Goal: Information Seeking & Learning: Learn about a topic

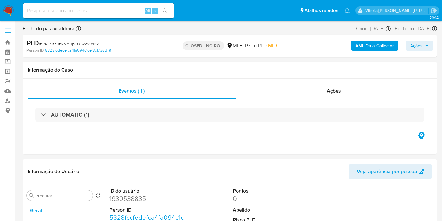
select select "10"
click at [61, 9] on input at bounding box center [98, 11] width 151 height 8
paste input "I0bSbwhFGLSb0IkE9THv7JnJ"
type input "I0bSbwhFGLSb0IkE9THv7JnJ"
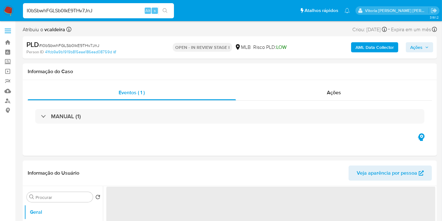
select select "10"
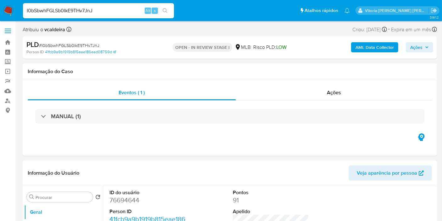
click at [130, 196] on dd "76694644" at bounding box center [148, 200] width 76 height 9
copy dd "76694644"
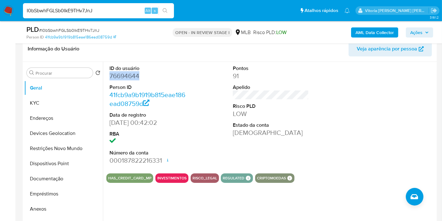
scroll to position [175, 0]
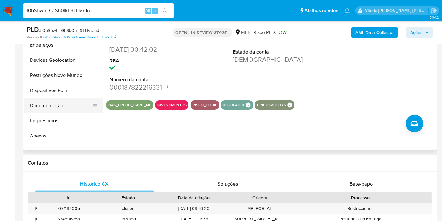
click at [56, 108] on button "Documentação" at bounding box center [61, 105] width 74 height 15
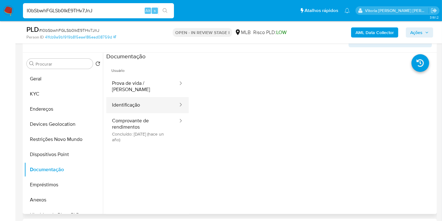
scroll to position [105, 0]
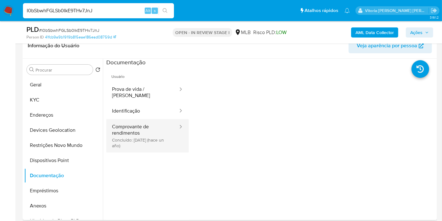
click at [144, 122] on button "Comprovante de rendimentos Concluído: [DATE] (hace un año)" at bounding box center [142, 135] width 72 height 33
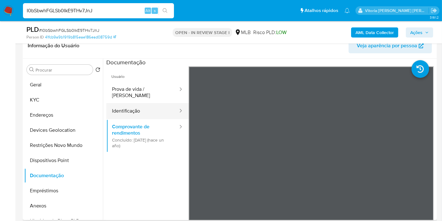
click at [146, 107] on button "Identificação" at bounding box center [142, 111] width 72 height 16
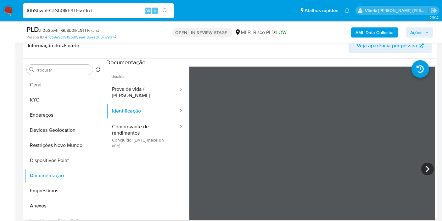
click at [170, 79] on span "Usuário" at bounding box center [147, 73] width 83 height 15
click at [158, 89] on button "Prova de vida / Selfie" at bounding box center [142, 92] width 72 height 21
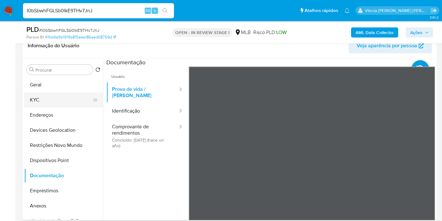
click at [53, 97] on button "KYC" at bounding box center [61, 99] width 74 height 15
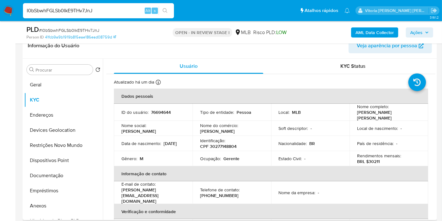
click at [162, 111] on p "76694644" at bounding box center [161, 112] width 20 height 6
copy p "76694644"
click at [80, 5] on div "I0bSbwhFGLSb0IkE9THv7JnJ Alt s" at bounding box center [98, 10] width 151 height 15
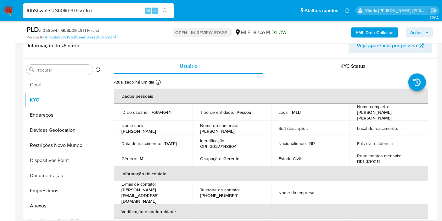
click at [73, 8] on input "I0bSbwhFGLSb0IkE9THv7JnJ" at bounding box center [98, 11] width 151 height 8
paste input "KbuMPlde5dd5eFasI1Y2sPrO"
type input "KbuMPlde5dd5eFasI1Y2sPrO"
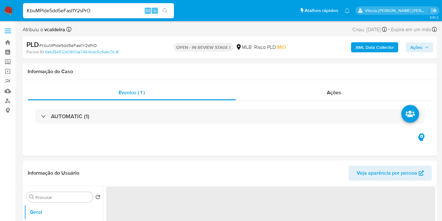
select select "10"
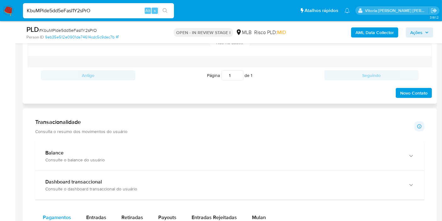
scroll to position [420, 0]
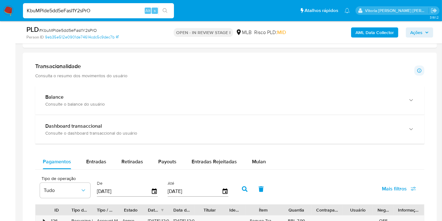
click at [94, 77] on p "Consulta o resumo dos movimentos do usuário" at bounding box center [81, 76] width 92 height 6
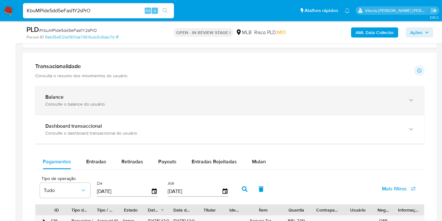
click at [89, 99] on div "Balance Consulte o balance do usuário" at bounding box center [223, 100] width 357 height 13
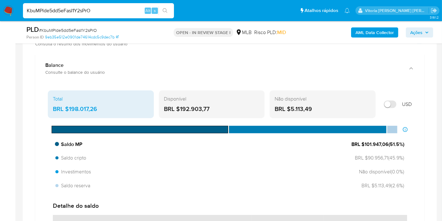
scroll to position [490, 0]
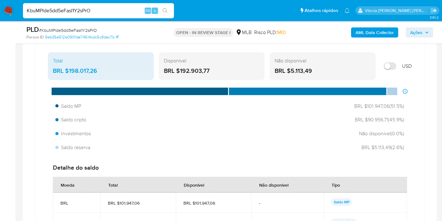
drag, startPoint x: 100, startPoint y: 65, endPoint x: 68, endPoint y: 66, distance: 32.8
click at [68, 67] on div "BRL $198.017,26" at bounding box center [101, 71] width 96 height 8
drag, startPoint x: 385, startPoint y: 119, endPoint x: 365, endPoint y: 119, distance: 19.8
click at [365, 119] on span "BRL $90.956,71 ( 45.9 %)" at bounding box center [378, 119] width 53 height 7
drag, startPoint x: 388, startPoint y: 104, endPoint x: 363, endPoint y: 103, distance: 24.2
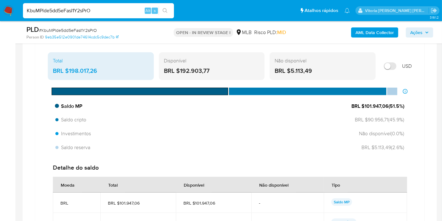
click at [363, 103] on span "BRL $101.947,06 ( 51.5 %)" at bounding box center [378, 106] width 53 height 7
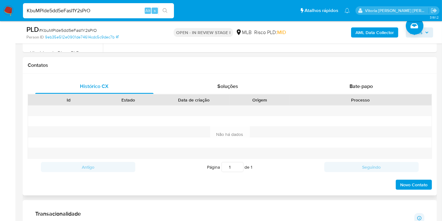
scroll to position [105, 0]
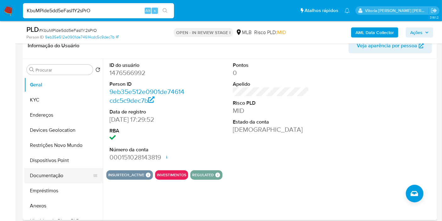
click at [44, 173] on button "Documentação" at bounding box center [61, 175] width 74 height 15
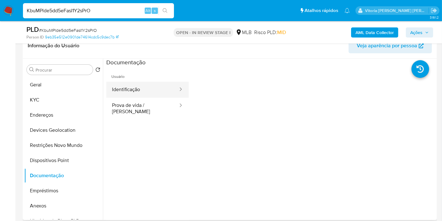
click at [150, 90] on button "Identificação" at bounding box center [142, 90] width 72 height 16
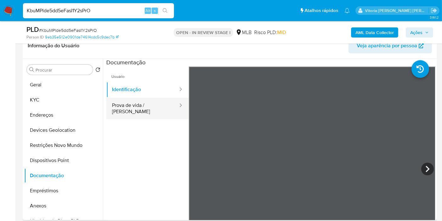
click at [153, 107] on button "Prova de vida / Selfie" at bounding box center [142, 108] width 72 height 21
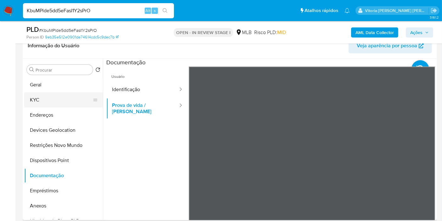
click at [60, 92] on button "KYC" at bounding box center [61, 99] width 74 height 15
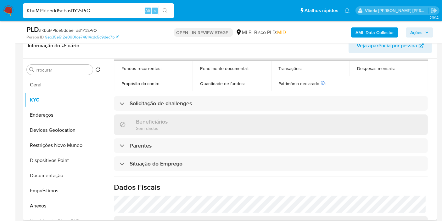
scroll to position [288, 0]
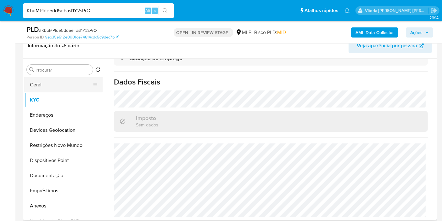
click at [43, 81] on button "Geral" at bounding box center [61, 84] width 74 height 15
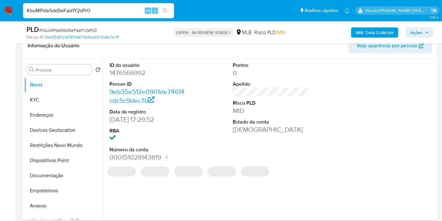
scroll to position [140, 0]
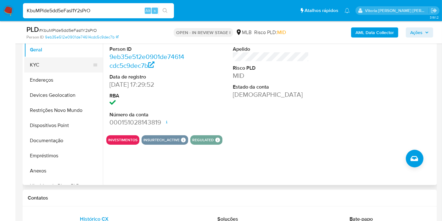
click at [39, 71] on button "KYC" at bounding box center [61, 64] width 74 height 15
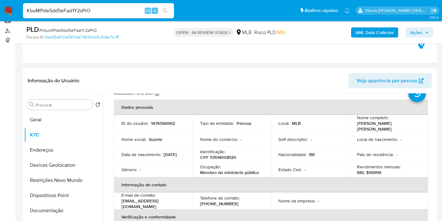
scroll to position [35, 0]
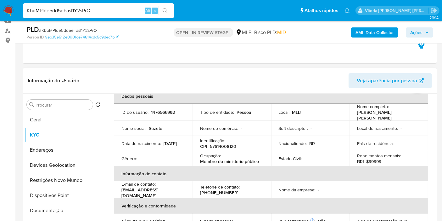
click at [227, 160] on p "Membro do ministerio público" at bounding box center [229, 161] width 59 height 6
click at [227, 162] on p "Membro do ministerio público" at bounding box center [229, 161] width 59 height 6
drag, startPoint x: 263, startPoint y: 162, endPoint x: 198, endPoint y: 162, distance: 64.6
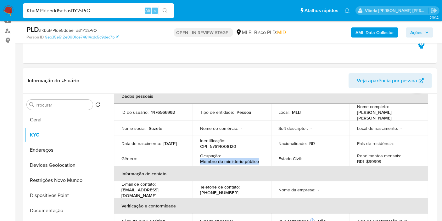
click at [198, 162] on td "Ocupação : Membro do ministerio público" at bounding box center [232, 158] width 79 height 15
copy p "Membro do ministerio público"
click at [54, 147] on button "Endereços" at bounding box center [61, 149] width 74 height 15
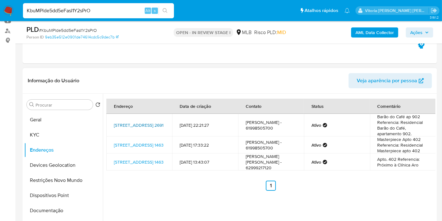
click at [141, 125] on link "Avenida Do Café 2691, Ribeirão Preto, São Paulo, 14050230, Brasil 2691" at bounding box center [139, 125] width 50 height 6
drag, startPoint x: 399, startPoint y: 122, endPoint x: 392, endPoint y: 123, distance: 7.4
click at [403, 127] on td "Barão do Café ap 902 Referencia: Residencial Barão do Café, apartamento 902." at bounding box center [403, 125] width 66 height 23
copy td "Residencial Barão do Café"
drag, startPoint x: 45, startPoint y: 133, endPoint x: 57, endPoint y: 107, distance: 28.0
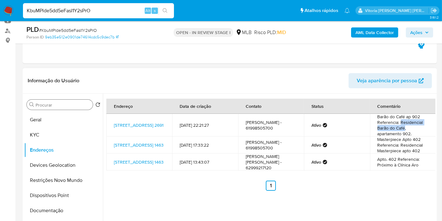
click at [45, 133] on button "KYC" at bounding box center [63, 134] width 79 height 15
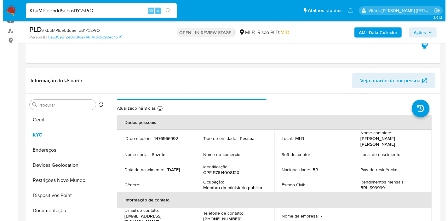
scroll to position [8, 0]
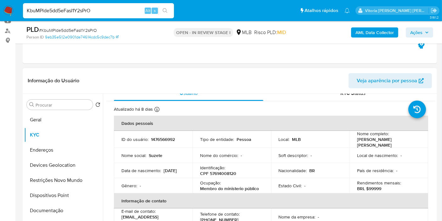
drag, startPoint x: 373, startPoint y: 145, endPoint x: 355, endPoint y: 140, distance: 18.8
click at [355, 140] on td "Nome completo : Suzete Prager de Oliveira Freitas" at bounding box center [389, 139] width 79 height 17
copy p "Suzete Prager de [PERSON_NAME]"
click at [379, 31] on b "AML Data Collector" at bounding box center [375, 32] width 38 height 10
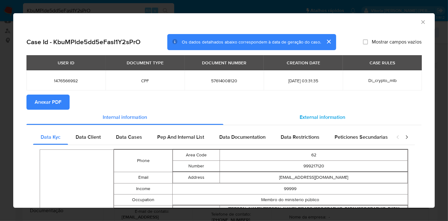
click at [322, 119] on span "External information" at bounding box center [322, 116] width 46 height 7
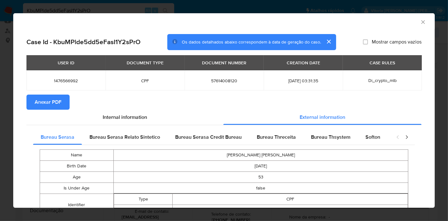
click at [48, 101] on span "Anexar PDF" at bounding box center [48, 102] width 27 height 14
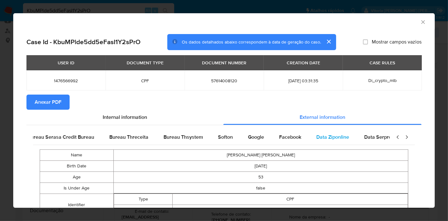
scroll to position [0, 212]
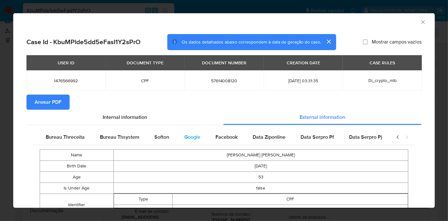
click at [192, 136] on span "Google" at bounding box center [192, 136] width 16 height 7
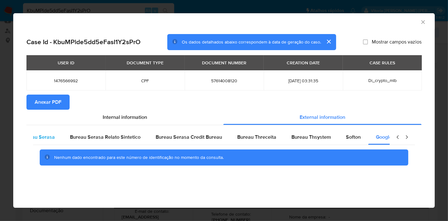
scroll to position [0, 0]
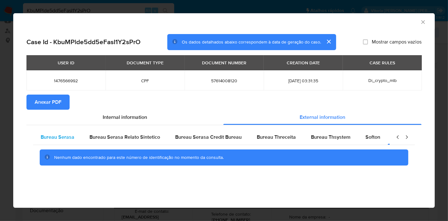
click at [65, 137] on span "Bureau Serasa" at bounding box center [58, 136] width 34 height 7
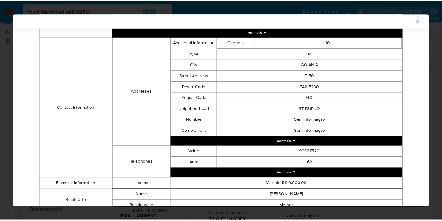
scroll to position [201, 0]
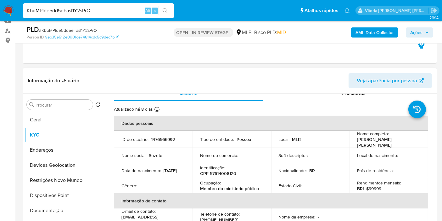
click at [157, 140] on p "1476566992" at bounding box center [163, 139] width 24 height 6
copy p "1476566992"
click at [42, 119] on button "Geral" at bounding box center [61, 119] width 74 height 15
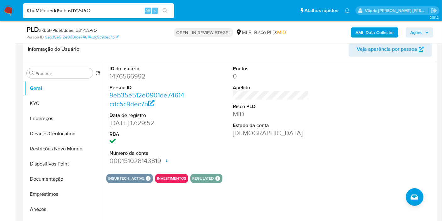
scroll to position [98, 0]
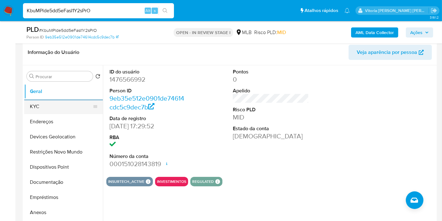
click at [47, 105] on button "KYC" at bounding box center [61, 106] width 74 height 15
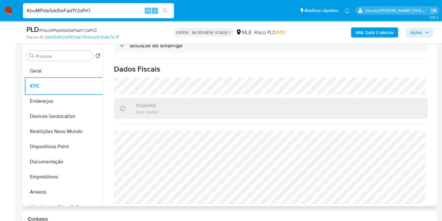
scroll to position [288, 0]
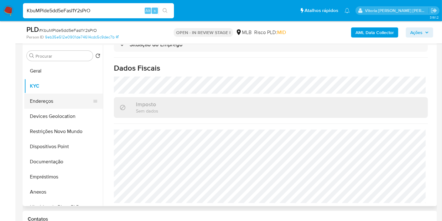
click at [47, 105] on button "Endereços" at bounding box center [61, 101] width 74 height 15
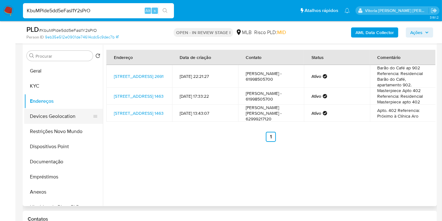
click at [70, 118] on button "Devices Geolocation" at bounding box center [61, 116] width 74 height 15
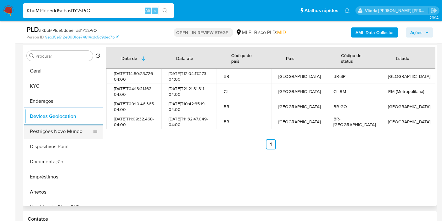
click at [36, 131] on button "Restrições Novo Mundo" at bounding box center [61, 131] width 74 height 15
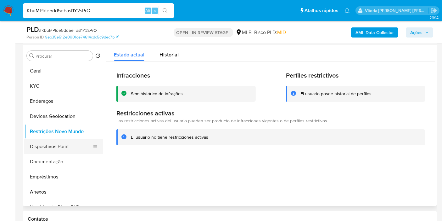
click at [50, 142] on button "Dispositivos Point" at bounding box center [61, 146] width 74 height 15
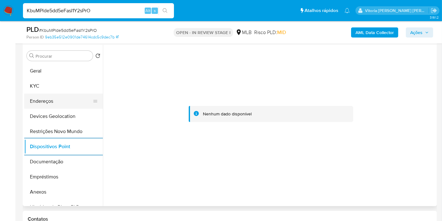
click at [59, 101] on button "Endereços" at bounding box center [61, 101] width 74 height 15
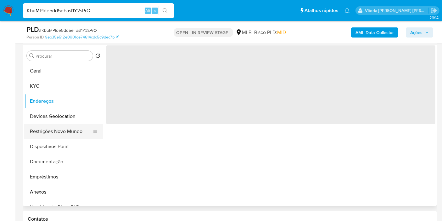
click at [62, 135] on button "Restrições Novo Mundo" at bounding box center [61, 131] width 74 height 15
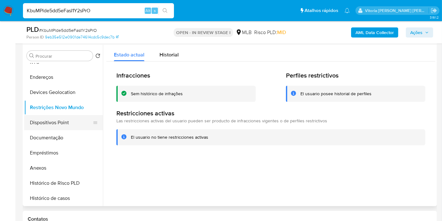
scroll to position [35, 0]
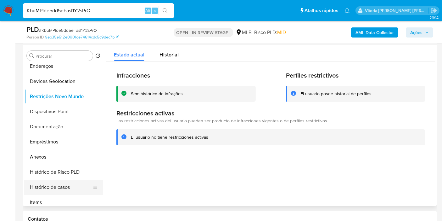
click at [59, 186] on button "Histórico de casos" at bounding box center [61, 186] width 74 height 15
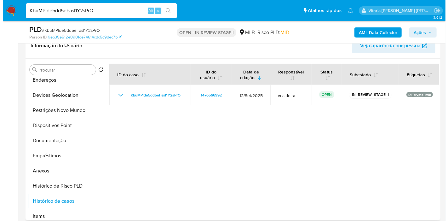
scroll to position [0, 0]
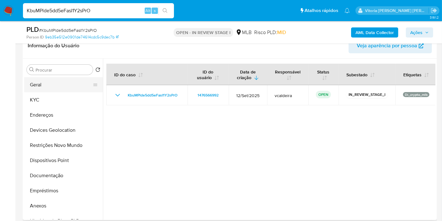
click at [50, 88] on button "Geral" at bounding box center [61, 84] width 74 height 15
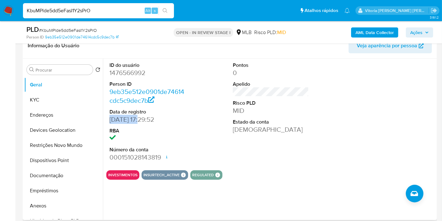
drag, startPoint x: 143, startPoint y: 120, endPoint x: 109, endPoint y: 120, distance: 34.6
click at [109, 120] on div "ID do usuário 1476566992 Person ID 9eb35e512e0901de74614cdc5c9dec7b Data de reg…" at bounding box center [147, 112] width 83 height 106
copy dd "10/09/2023"
click at [425, 29] on span "Ações" at bounding box center [420, 32] width 19 height 9
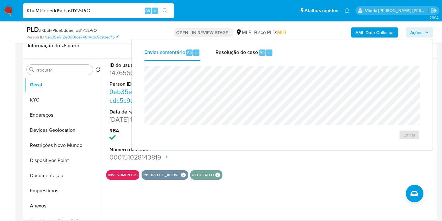
click at [231, 62] on div "Enviar" at bounding box center [282, 103] width 291 height 84
click at [228, 57] on div "Resolução do caso Alt r" at bounding box center [245, 52] width 58 height 16
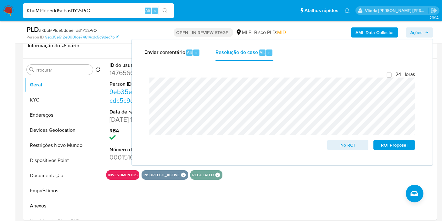
click at [68, 11] on input "KbuMPlde5dd5eFasI1Y2sPrO" at bounding box center [98, 11] width 151 height 8
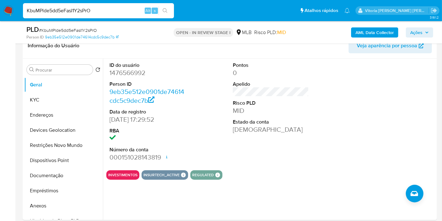
click at [68, 11] on input "KbuMPlde5dd5eFasI1Y2sPrO" at bounding box center [98, 11] width 151 height 8
click at [417, 34] on span "Ações" at bounding box center [417, 32] width 12 height 10
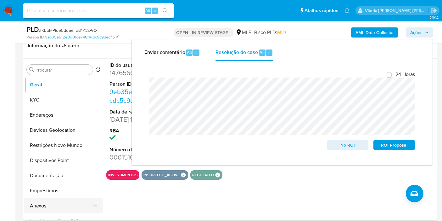
click at [47, 207] on button "Anexos" at bounding box center [61, 205] width 74 height 15
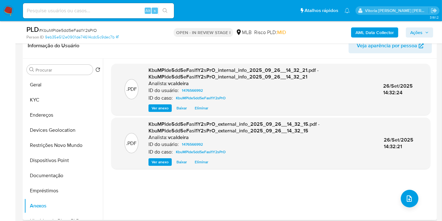
click at [414, 213] on div ".PDF KbuMPlde5dd5eFasI1Y2sPrO_internal_info_2025_09_26__14_32_21.pdf - KbuMPlde…" at bounding box center [270, 139] width 319 height 151
click at [401, 196] on button "upload-file" at bounding box center [410, 199] width 18 height 18
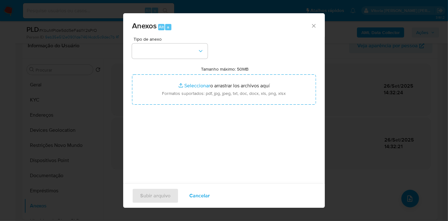
click at [202, 46] on button "button" at bounding box center [170, 50] width 76 height 15
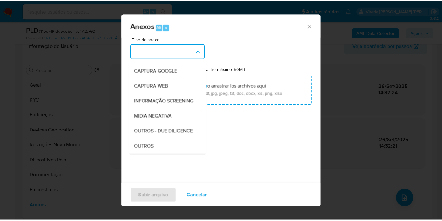
scroll to position [97, 0]
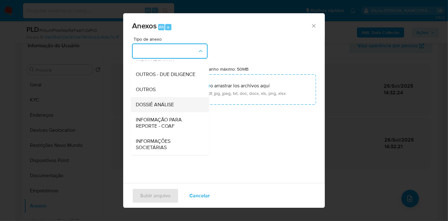
click at [170, 109] on div "DOSSIÊ ANÁLISE" at bounding box center [168, 104] width 64 height 15
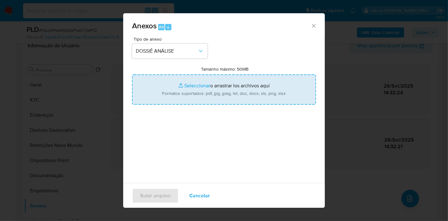
type input "C:\fakepath\DECLÍNIO - KbuMPlde5dd5eFasI1Y2sPrO - CPF 57614008120 - SUZETE PRAG…"
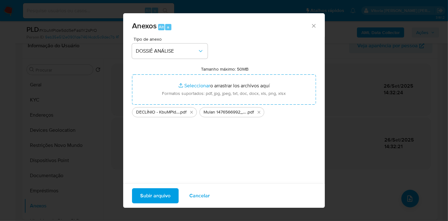
click at [166, 192] on span "Subir arquivo" at bounding box center [155, 196] width 30 height 14
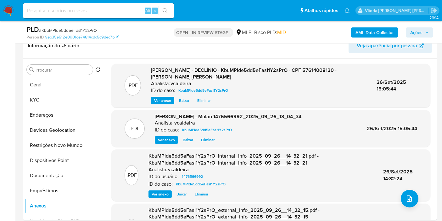
click at [415, 34] on span "Ações" at bounding box center [417, 32] width 12 height 10
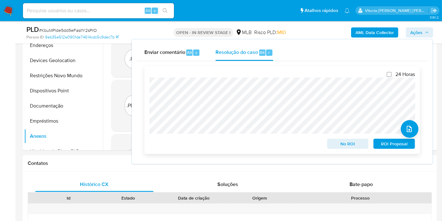
scroll to position [175, 0]
click at [411, 33] on span "Ações" at bounding box center [417, 32] width 12 height 10
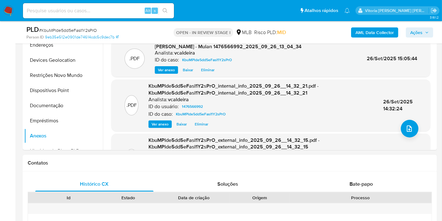
click at [418, 36] on span "Ações" at bounding box center [417, 32] width 12 height 10
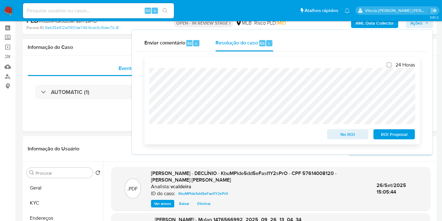
scroll to position [0, 0]
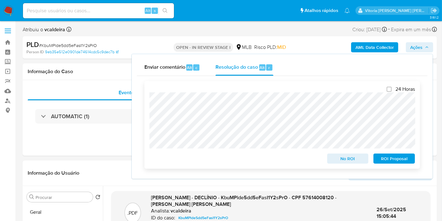
click at [356, 160] on span "No ROI" at bounding box center [348, 158] width 33 height 9
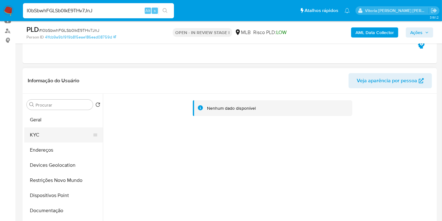
click at [62, 128] on button "KYC" at bounding box center [61, 134] width 74 height 15
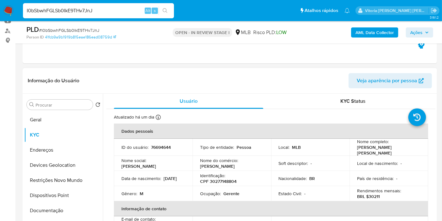
click at [216, 179] on p "CPF 30277148804" at bounding box center [218, 181] width 37 height 6
copy p "30277148804"
click at [11, 10] on img at bounding box center [8, 10] width 11 height 11
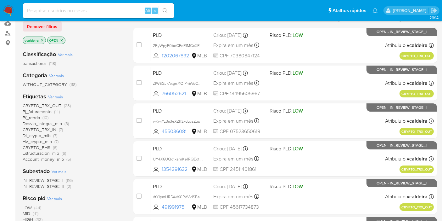
scroll to position [70, 0]
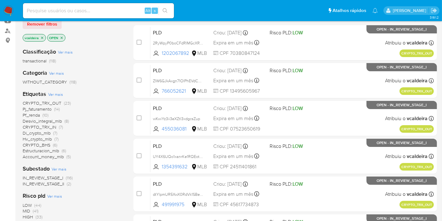
click at [40, 133] on span "Di_crypto_mlb" at bounding box center [37, 133] width 28 height 6
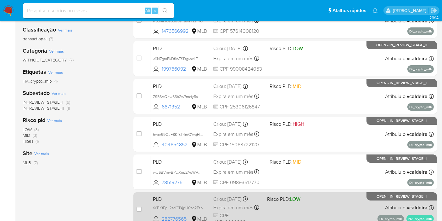
scroll to position [80, 0]
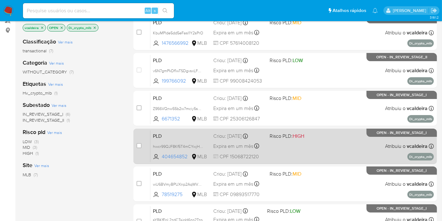
click at [377, 139] on div "PLD hwcr99QJF8Kf5T4mCYwjH16H 404654852 MLB Risco PLD: HIGH Criou: 12/09/2025 Cr…" at bounding box center [293, 146] width 284 height 32
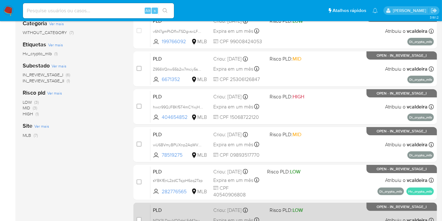
scroll to position [115, 0]
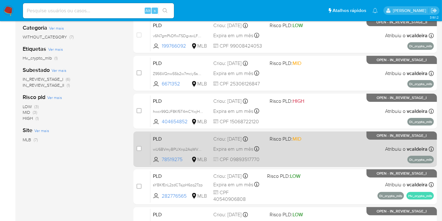
click at [371, 144] on div "PLD wU6BVmyBPUXnp2AqWVSzJgqa 78519275 MLB Risco PLD: MID Criou: 12/09/2025 Crio…" at bounding box center [293, 149] width 284 height 32
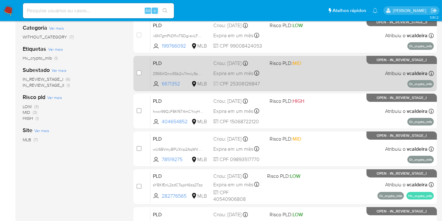
click at [364, 70] on div "PLD Z956VQnw55b2w7mciy5sdCrW 6671352 MLB Risco PLD: MID Criou: 12/09/2025 Criou…" at bounding box center [293, 73] width 284 height 32
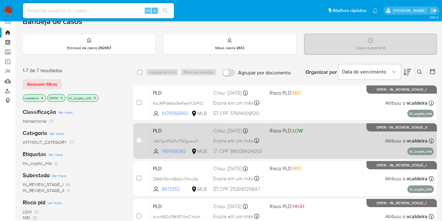
scroll to position [0, 0]
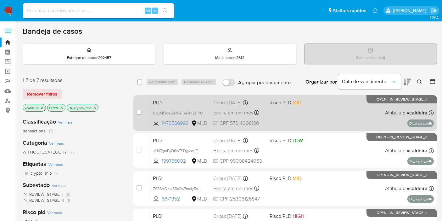
click at [385, 107] on div "PLD KbuMPlde5dd5eFasI1Y2sPrO 1476566992 MLB Risco PLD: MID Criou: 12/09/2025 Cr…" at bounding box center [293, 113] width 284 height 32
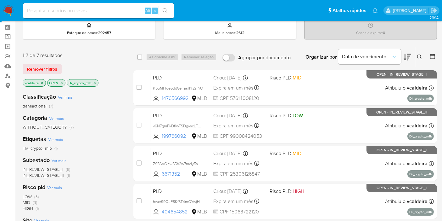
scroll to position [35, 0]
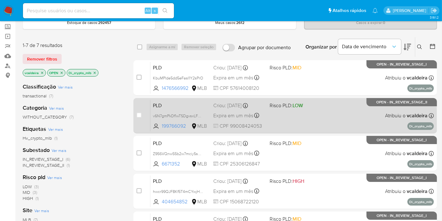
click at [368, 108] on div "PLD v6N7gmPkDf1wTSDgvsxLF20y 199766092 MLB Risco PLD: LOW Criou: 12/09/2025 Cri…" at bounding box center [293, 116] width 284 height 32
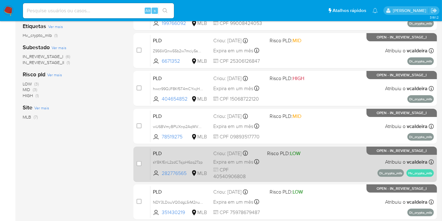
scroll to position [140, 0]
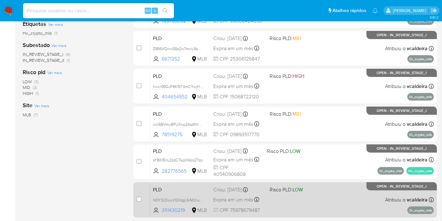
click at [377, 189] on p "OPEN - IN_REVIEW_STAGE_I" at bounding box center [402, 186] width 71 height 8
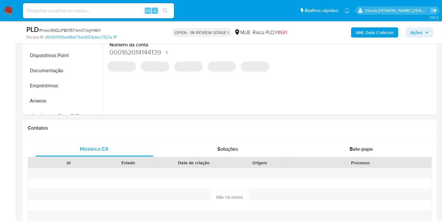
select select "10"
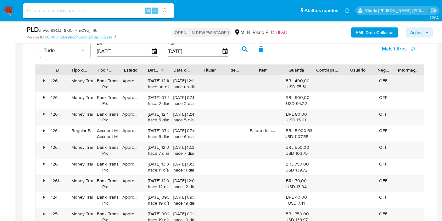
scroll to position [525, 0]
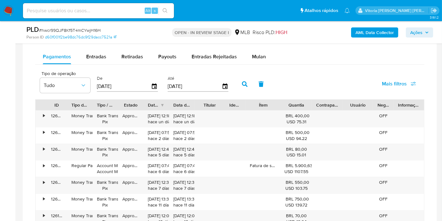
drag, startPoint x: 256, startPoint y: 55, endPoint x: 286, endPoint y: 63, distance: 30.5
click at [256, 55] on span "Mulan" at bounding box center [259, 56] width 14 height 7
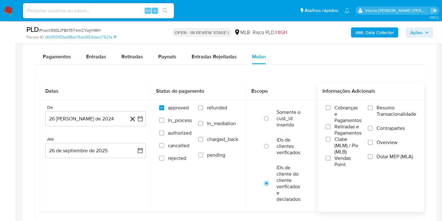
click at [376, 109] on label "Resumo Transacionalidade" at bounding box center [392, 115] width 48 height 20
click at [373, 109] on input "Resumo Transacionalidade" at bounding box center [370, 107] width 5 height 5
click at [70, 122] on button "26 de agosto de 2024" at bounding box center [95, 118] width 101 height 15
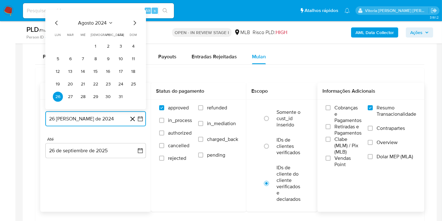
click at [110, 24] on icon "Seleccionar mes y año" at bounding box center [110, 22] width 5 height 5
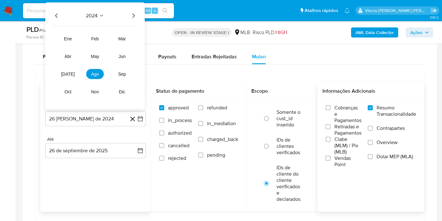
click at [132, 12] on icon "Año siguiente" at bounding box center [134, 16] width 8 height 8
click at [96, 73] on span "ago" at bounding box center [95, 73] width 8 height 5
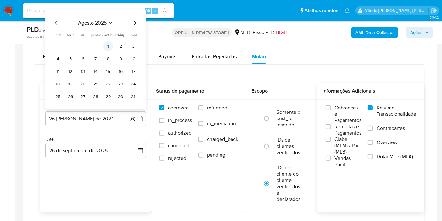
click at [105, 46] on button "1" at bounding box center [108, 46] width 10 height 10
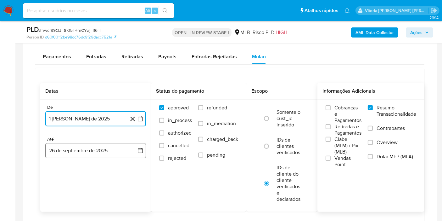
click at [63, 150] on button "26 de septiembre de 2025" at bounding box center [95, 150] width 101 height 15
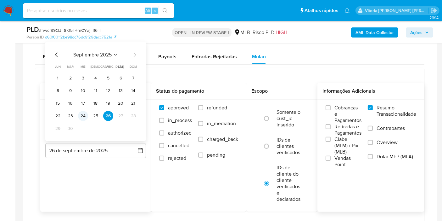
click at [82, 111] on button "24" at bounding box center [83, 116] width 10 height 10
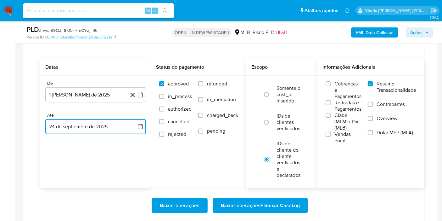
scroll to position [560, 0]
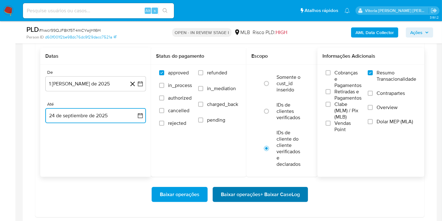
click at [271, 189] on span "Baixar operações + Baixar CaseLog" at bounding box center [260, 194] width 79 height 14
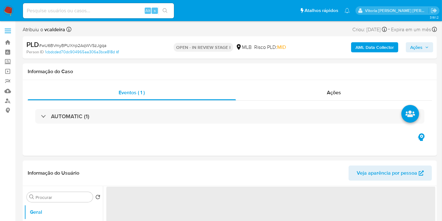
select select "10"
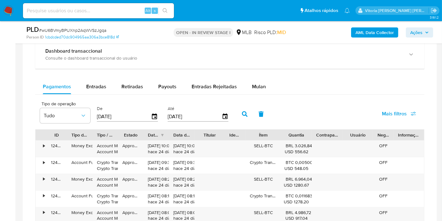
scroll to position [455, 0]
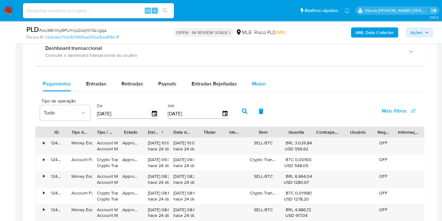
click at [253, 83] on span "Mulan" at bounding box center [259, 83] width 14 height 7
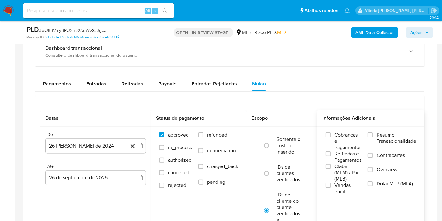
click at [378, 133] on label "Resumo Transacionalidade" at bounding box center [392, 142] width 48 height 20
click at [373, 133] on input "Resumo Transacionalidade" at bounding box center [370, 134] width 5 height 5
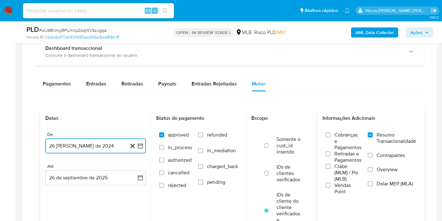
click at [98, 140] on button "[DATE]" at bounding box center [95, 145] width 101 height 15
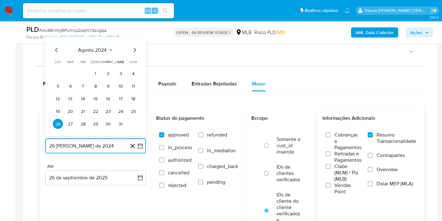
click at [94, 48] on span "agosto 2024" at bounding box center [92, 50] width 29 height 6
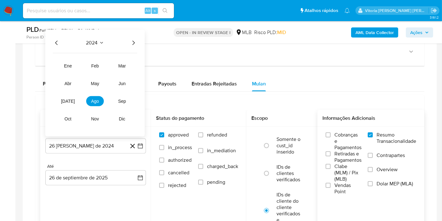
click at [132, 40] on icon "Año siguiente" at bounding box center [134, 43] width 8 height 8
click at [94, 101] on span "ago" at bounding box center [95, 101] width 8 height 5
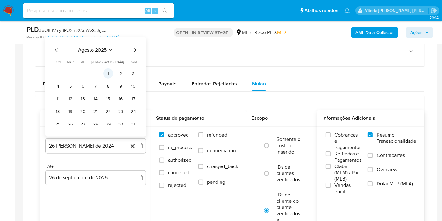
click at [107, 73] on button "1" at bounding box center [108, 73] width 10 height 10
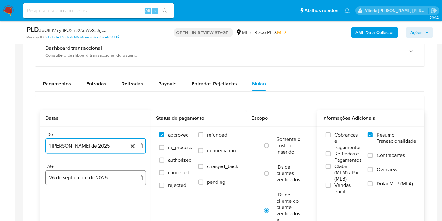
click at [80, 177] on button "26 de septiembre de 2025" at bounding box center [95, 177] width 101 height 15
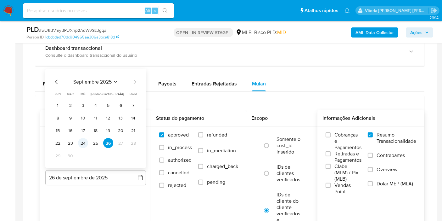
click at [81, 140] on button "24" at bounding box center [83, 143] width 10 height 10
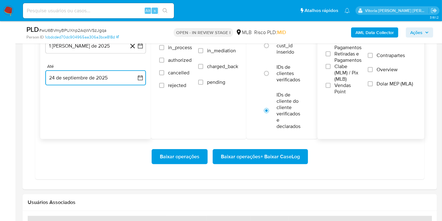
scroll to position [560, 0]
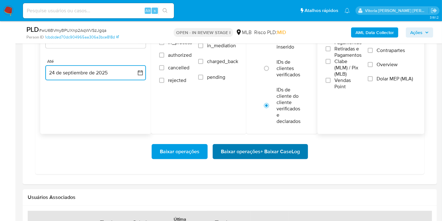
click at [268, 153] on span "Baixar operações + Baixar CaseLog" at bounding box center [260, 152] width 79 height 14
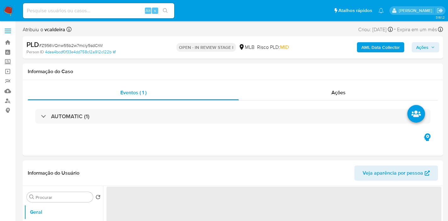
select select "10"
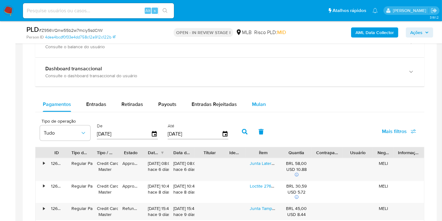
scroll to position [455, 0]
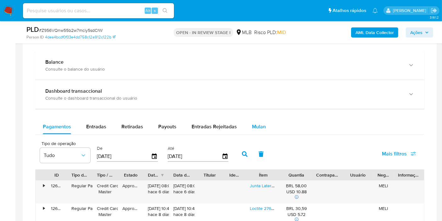
click at [264, 132] on button "Mulan" at bounding box center [259, 126] width 29 height 15
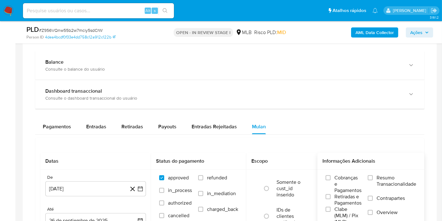
click at [392, 181] on span "Resumo Transacionalidade" at bounding box center [397, 180] width 40 height 13
click at [373, 180] on input "Resumo Transacionalidade" at bounding box center [370, 177] width 5 height 5
click at [65, 193] on button "[DATE]" at bounding box center [95, 188] width 101 height 15
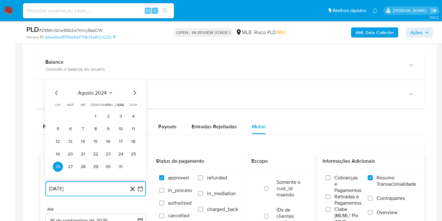
click at [102, 92] on span "agosto 2024" at bounding box center [92, 93] width 29 height 6
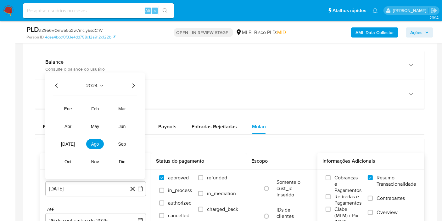
click at [134, 83] on icon "Año siguiente" at bounding box center [134, 86] width 8 height 8
click at [95, 141] on span "ago" at bounding box center [95, 143] width 8 height 5
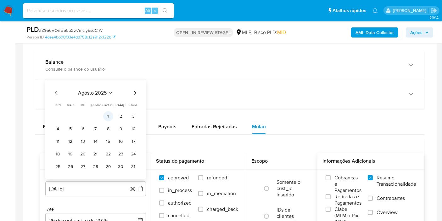
click at [108, 115] on button "1" at bounding box center [108, 116] width 10 height 10
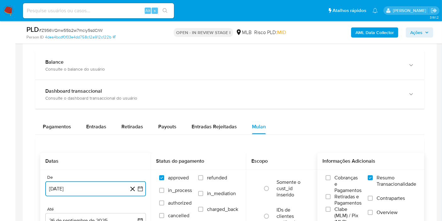
scroll to position [525, 0]
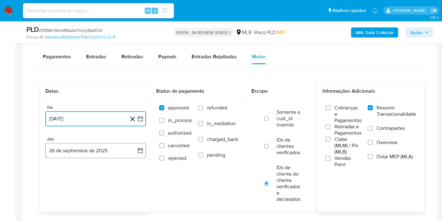
click at [83, 152] on button "26 de septiembre de 2025" at bounding box center [95, 150] width 101 height 15
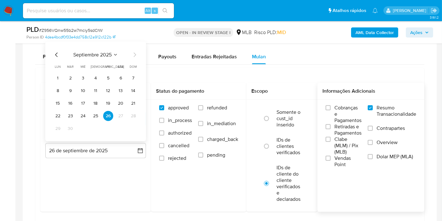
click at [78, 112] on button "24" at bounding box center [83, 116] width 10 height 10
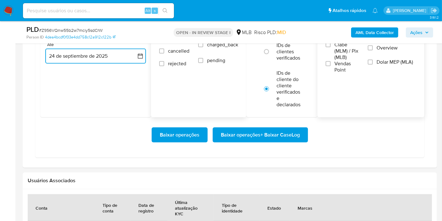
scroll to position [630, 0]
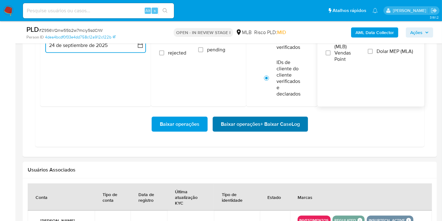
click at [244, 127] on span "Baixar operações + Baixar CaseLog" at bounding box center [260, 124] width 79 height 14
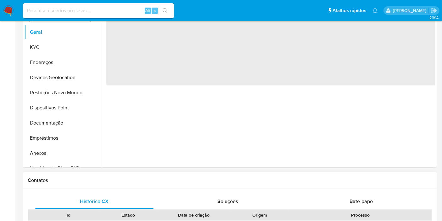
select select "10"
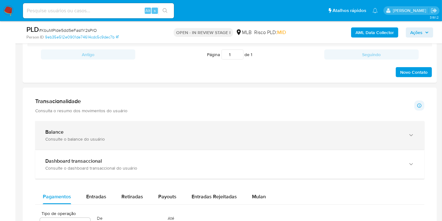
scroll to position [490, 0]
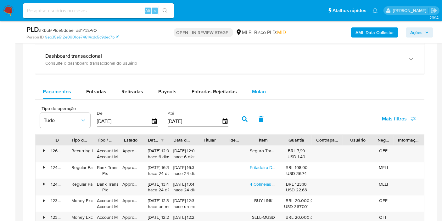
click at [261, 90] on span "Mulan" at bounding box center [259, 91] width 14 height 7
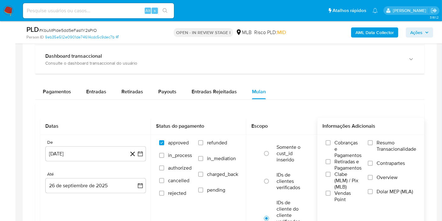
click at [396, 146] on span "Resumo Transacionalidade" at bounding box center [397, 145] width 40 height 13
click at [373, 145] on input "Resumo Transacionalidade" at bounding box center [370, 142] width 5 height 5
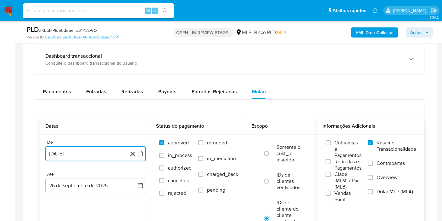
click at [89, 153] on button "[DATE]" at bounding box center [95, 153] width 101 height 15
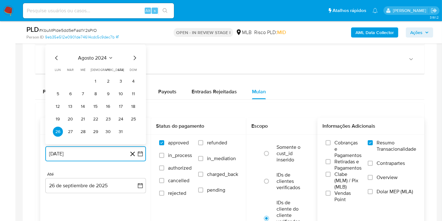
click at [102, 57] on span "agosto 2024" at bounding box center [92, 58] width 29 height 6
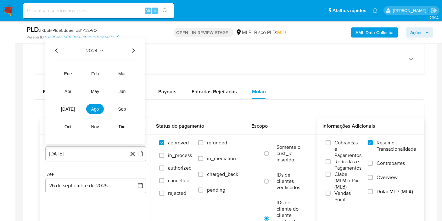
click at [132, 49] on icon "Año siguiente" at bounding box center [134, 51] width 8 height 8
click at [95, 107] on span "ago" at bounding box center [95, 108] width 8 height 5
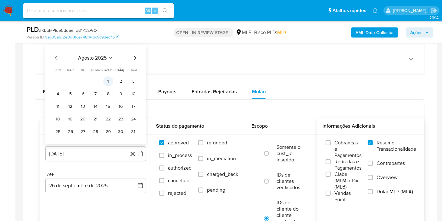
click at [108, 79] on button "1" at bounding box center [108, 81] width 10 height 10
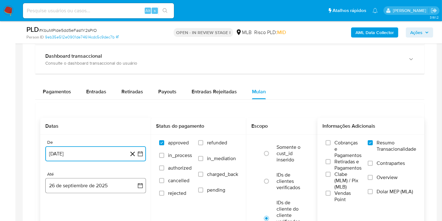
click at [96, 183] on button "26 de septiembre de 2025" at bounding box center [95, 185] width 101 height 15
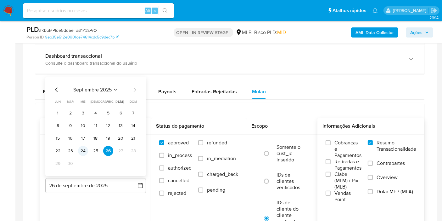
click at [80, 150] on button "24" at bounding box center [83, 151] width 10 height 10
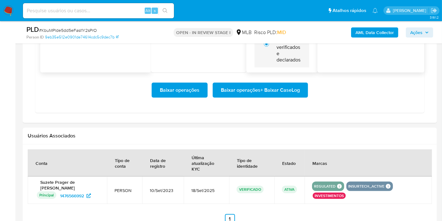
scroll to position [665, 0]
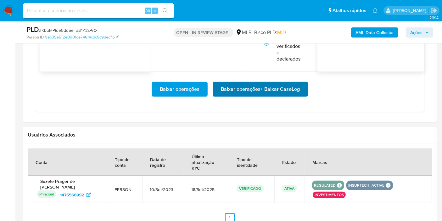
click at [269, 94] on span "Baixar operações + Baixar CaseLog" at bounding box center [260, 89] width 79 height 14
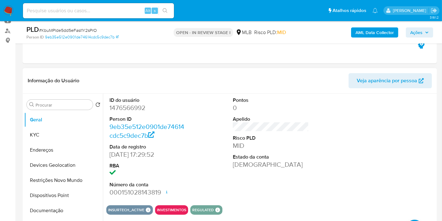
scroll to position [0, 0]
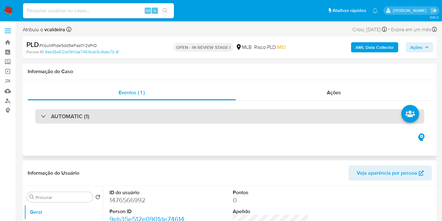
click at [89, 116] on div "AUTOMATIC (1)" at bounding box center [230, 116] width 390 height 14
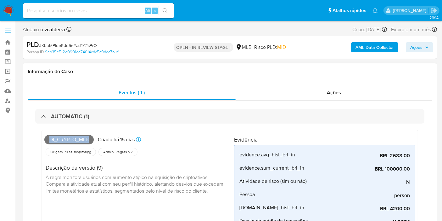
drag, startPoint x: 90, startPoint y: 139, endPoint x: 46, endPoint y: 139, distance: 44.1
click at [46, 139] on span "Di_crypto_mlb" at bounding box center [68, 139] width 49 height 9
copy span "Di_crypto_mlb"
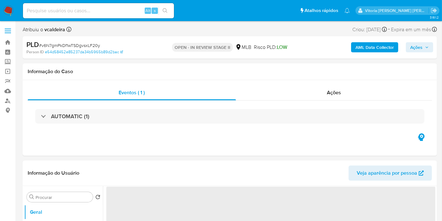
select select "10"
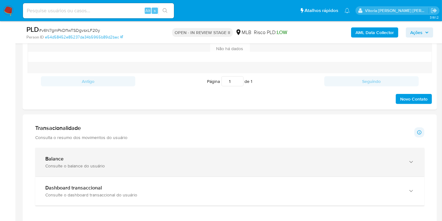
scroll to position [490, 0]
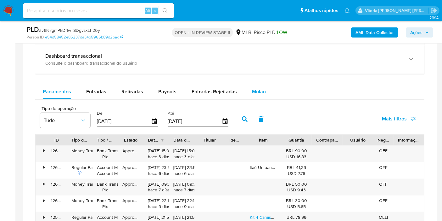
click at [257, 88] on span "Mulan" at bounding box center [259, 91] width 14 height 7
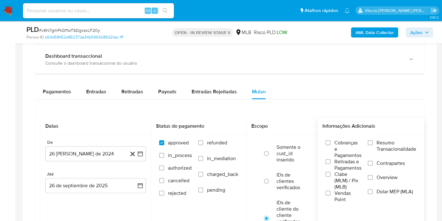
click at [399, 141] on span "Resumo Transacionalidade" at bounding box center [397, 145] width 40 height 13
click at [373, 141] on input "Resumo Transacionalidade" at bounding box center [370, 142] width 5 height 5
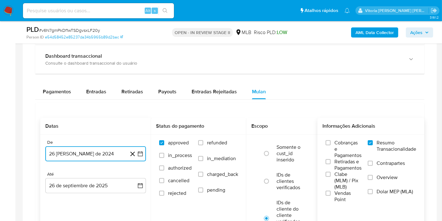
click at [69, 153] on button "26 [PERSON_NAME] de 2024" at bounding box center [95, 153] width 101 height 15
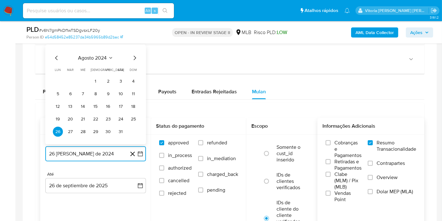
click at [105, 56] on span "agosto 2024" at bounding box center [92, 58] width 29 height 6
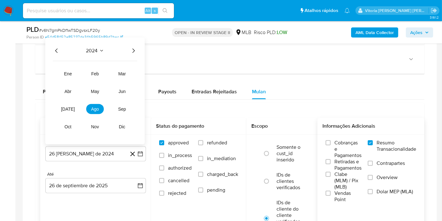
click at [130, 48] on icon "Año siguiente" at bounding box center [134, 51] width 8 height 8
click at [99, 108] on span "ago" at bounding box center [95, 108] width 8 height 5
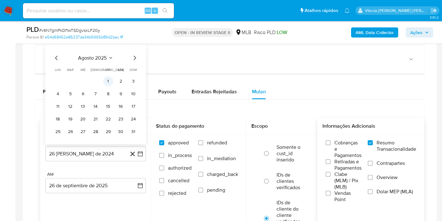
click at [105, 81] on button "1" at bounding box center [108, 81] width 10 height 10
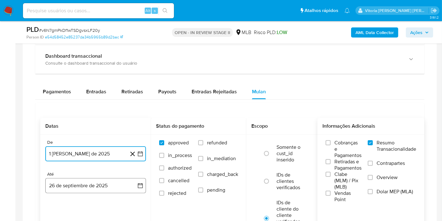
click at [86, 186] on button "26 de septiembre de 2025" at bounding box center [95, 185] width 101 height 15
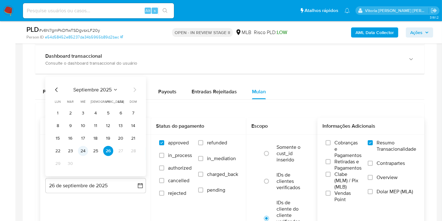
click at [84, 146] on button "24" at bounding box center [83, 151] width 10 height 10
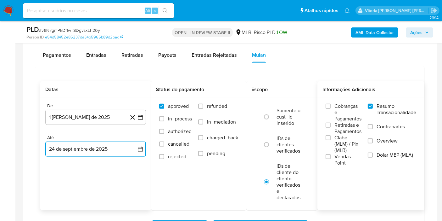
scroll to position [560, 0]
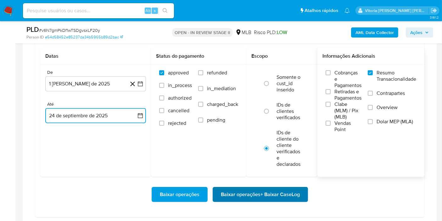
click at [269, 188] on span "Baixar operações + Baixar CaseLog" at bounding box center [260, 194] width 79 height 14
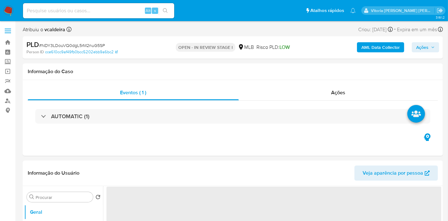
select select "10"
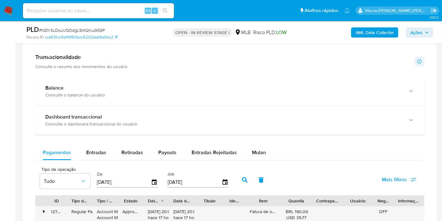
scroll to position [490, 0]
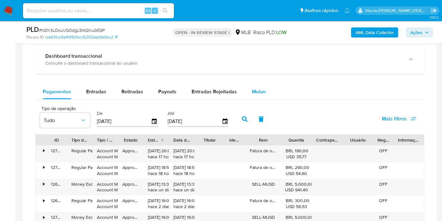
click at [253, 90] on span "Mulan" at bounding box center [259, 91] width 14 height 7
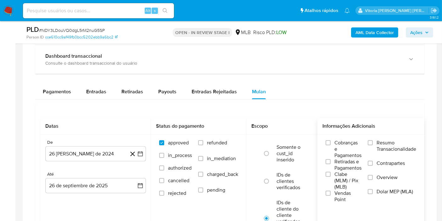
click at [377, 139] on label "Resumo Transacionalidade" at bounding box center [392, 149] width 48 height 20
click at [373, 140] on input "Resumo Transacionalidade" at bounding box center [370, 142] width 5 height 5
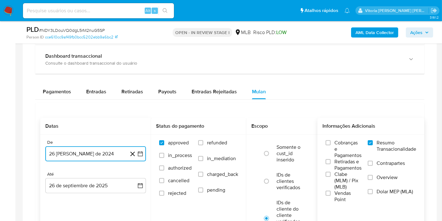
click at [83, 152] on button "26 de agosto de 2024" at bounding box center [95, 153] width 101 height 15
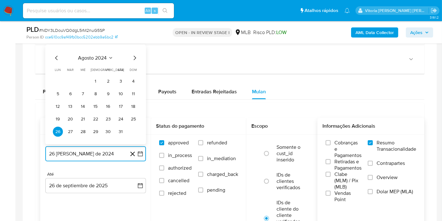
click at [96, 58] on span "agosto 2024" at bounding box center [92, 58] width 29 height 6
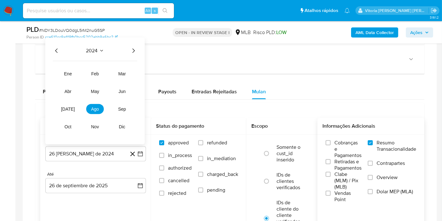
click at [135, 48] on icon "Año siguiente" at bounding box center [134, 51] width 8 height 8
click at [94, 107] on span "ago" at bounding box center [95, 108] width 8 height 5
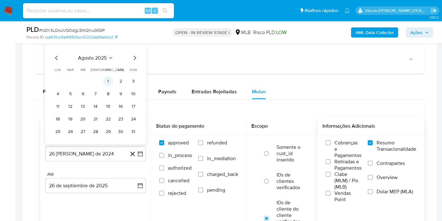
click at [109, 76] on button "1" at bounding box center [108, 81] width 10 height 10
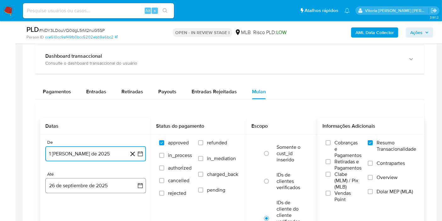
click at [91, 181] on button "26 de septiembre de 2025" at bounding box center [95, 185] width 101 height 15
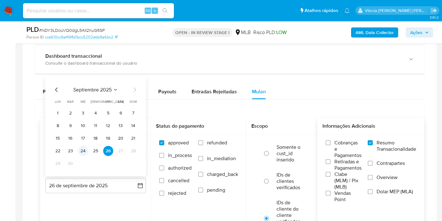
click at [83, 151] on button "24" at bounding box center [83, 151] width 10 height 10
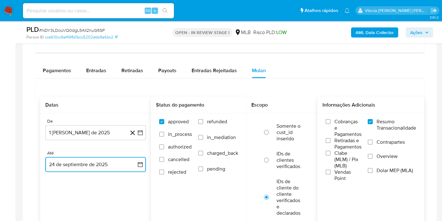
scroll to position [560, 0]
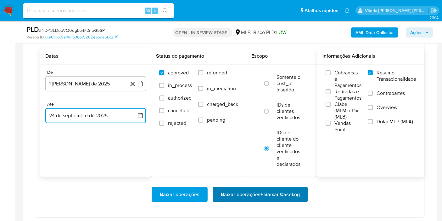
click at [244, 194] on span "Baixar operações + Baixar CaseLog" at bounding box center [260, 194] width 79 height 14
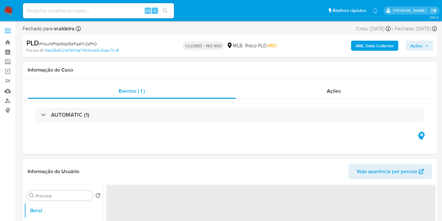
select select "10"
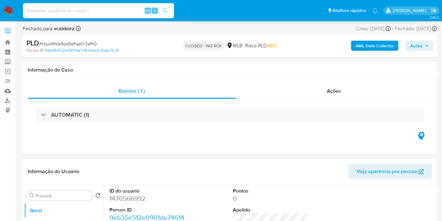
click at [127, 9] on input at bounding box center [98, 11] width 151 height 8
paste input "Z956VQnw55b2w7mciy5sdCrW"
type input "Z956VQnw55b2w7mciy5sdCrW"
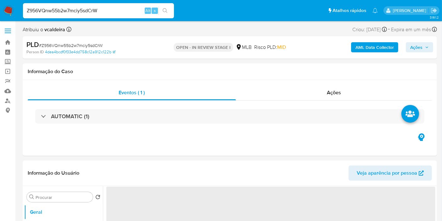
select select "10"
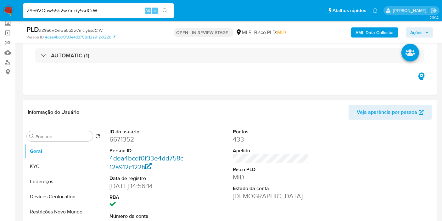
scroll to position [70, 0]
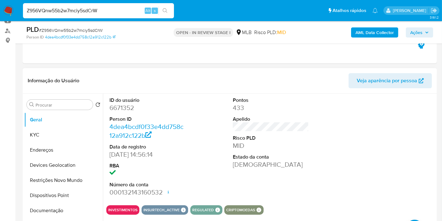
click at [122, 107] on dd "6671352" at bounding box center [148, 107] width 76 height 9
copy dd "6671352"
click at [67, 13] on input "Z956VQnw55b2w7mciy5sdCrW" at bounding box center [98, 11] width 151 height 8
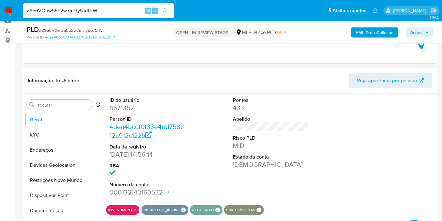
paste input "wU6BVmyBPUXnp2AqWVSzJgqa"
type input "wU6BVmyBPUXnp2AqWVSzJgqa"
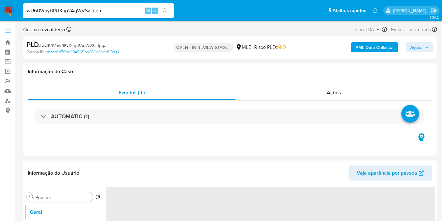
select select "10"
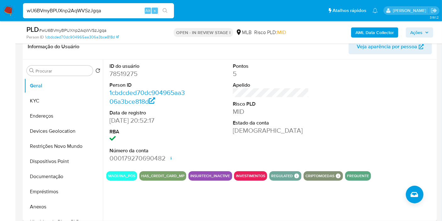
scroll to position [105, 0]
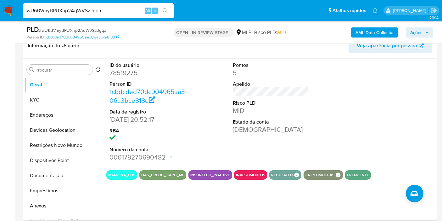
click at [128, 72] on dd "78519275" at bounding box center [148, 72] width 76 height 9
copy dd "78519275"
click at [42, 102] on button "KYC" at bounding box center [61, 99] width 74 height 15
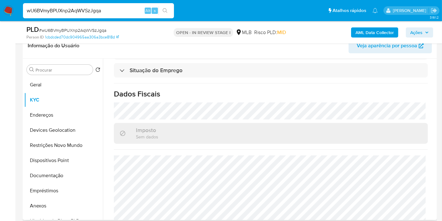
scroll to position [295, 0]
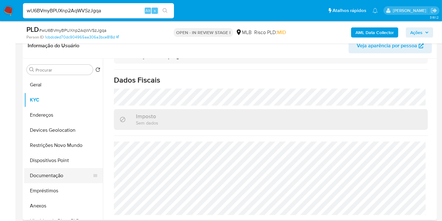
click at [47, 179] on button "Documentação" at bounding box center [61, 175] width 74 height 15
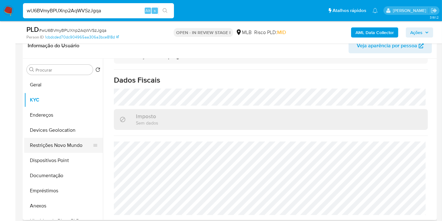
scroll to position [0, 0]
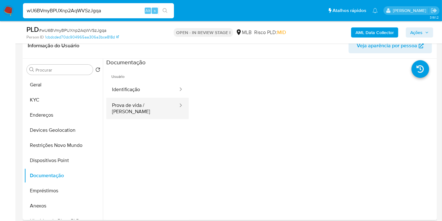
click at [146, 98] on button "Prova de vida / [PERSON_NAME]" at bounding box center [142, 108] width 72 height 21
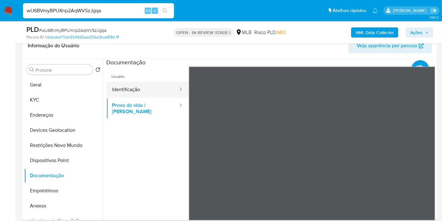
click at [174, 82] on div at bounding box center [179, 90] width 10 height 16
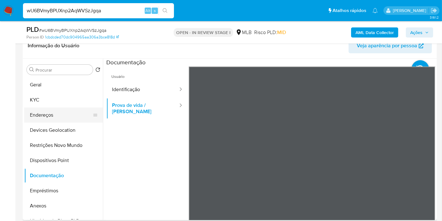
click at [56, 119] on button "Endereços" at bounding box center [61, 114] width 74 height 15
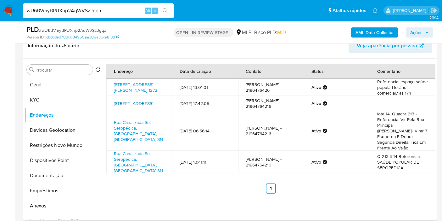
click at [134, 106] on link "[STREET_ADDRESS]" at bounding box center [133, 103] width 39 height 6
click at [126, 90] on link "[STREET_ADDRESS][PERSON_NAME] 1272" at bounding box center [135, 87] width 43 height 12
click at [44, 100] on button "KYC" at bounding box center [61, 99] width 74 height 15
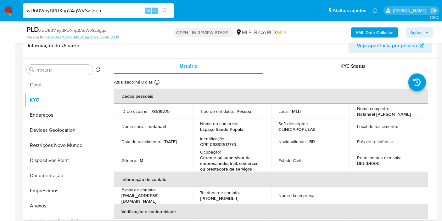
click at [369, 117] on p "Natanael Ricardo de Sa Pereira Miranda" at bounding box center [384, 114] width 54 height 6
click at [384, 111] on p "Natanael Ricardo de Sa Pereira Miranda" at bounding box center [384, 114] width 54 height 6
drag, startPoint x: 391, startPoint y: 117, endPoint x: 354, endPoint y: 114, distance: 37.3
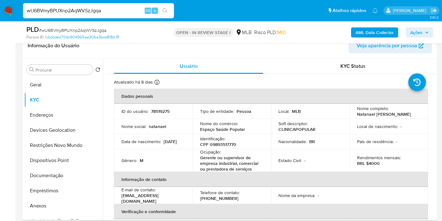
click at [354, 114] on td "Nome completo : Natanael Ricardo de Sa Pereira Miranda" at bounding box center [389, 111] width 79 height 15
copy p "Natanael Ricardo de Sa Pereira Miranda"
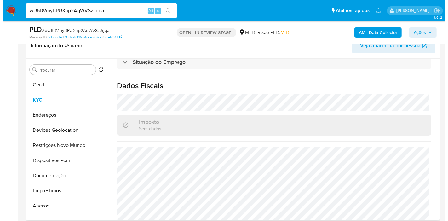
scroll to position [295, 0]
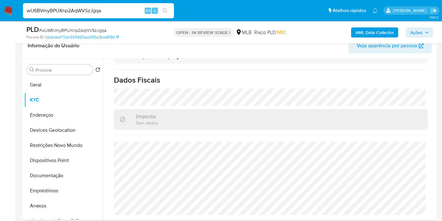
click at [377, 32] on b "AML Data Collector" at bounding box center [375, 32] width 38 height 10
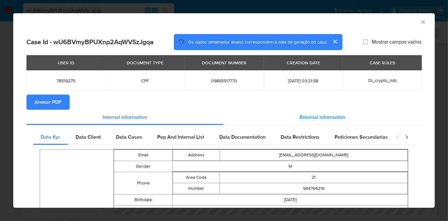
click at [326, 113] on span "External information" at bounding box center [322, 116] width 46 height 7
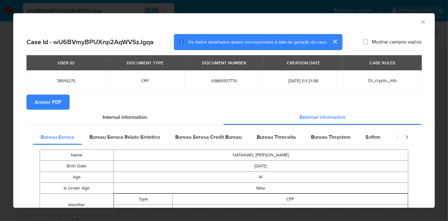
click at [60, 99] on span "Anexar PDF" at bounding box center [48, 102] width 27 height 14
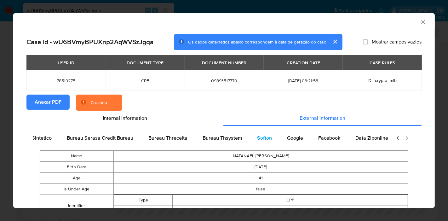
scroll to position [0, 132]
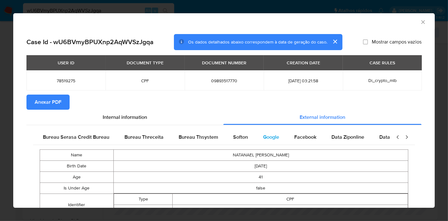
click at [271, 136] on span "Google" at bounding box center [271, 136] width 16 height 7
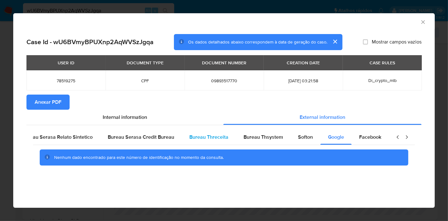
scroll to position [0, 0]
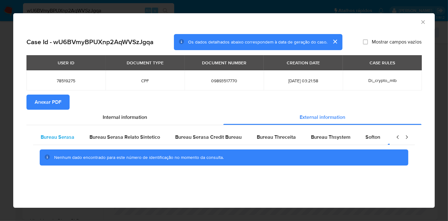
click at [60, 135] on span "Bureau Serasa" at bounding box center [58, 136] width 34 height 7
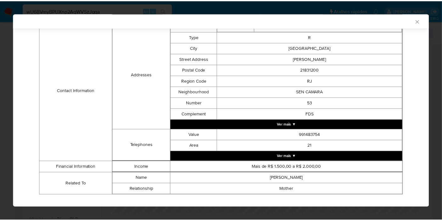
scroll to position [225, 0]
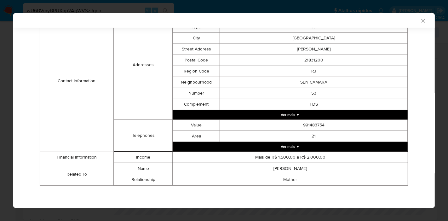
click at [420, 23] on icon "Fechar a janela" at bounding box center [423, 21] width 6 height 6
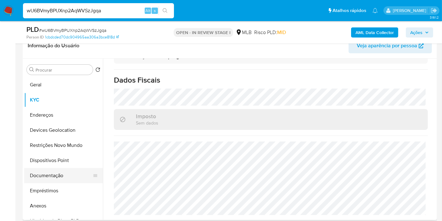
click at [39, 176] on button "Documentação" at bounding box center [61, 175] width 74 height 15
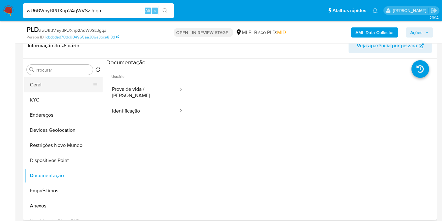
click at [65, 86] on button "Geral" at bounding box center [61, 84] width 74 height 15
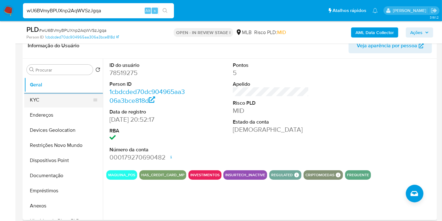
click at [48, 101] on button "KYC" at bounding box center [61, 99] width 74 height 15
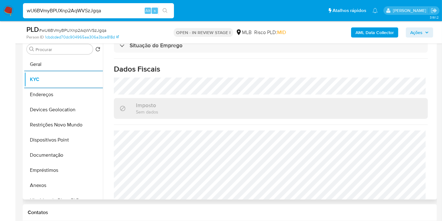
scroll to position [295, 0]
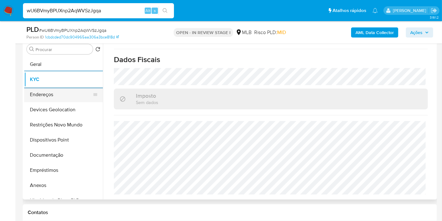
click at [46, 95] on button "Endereços" at bounding box center [61, 94] width 74 height 15
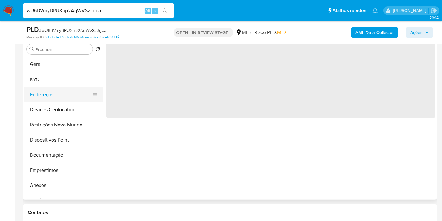
scroll to position [0, 0]
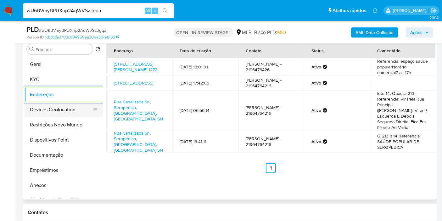
click at [64, 103] on button "Devices Geolocation" at bounding box center [61, 109] width 74 height 15
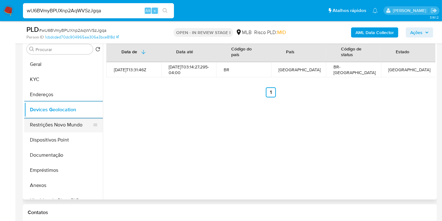
click at [55, 128] on button "Restrições Novo Mundo" at bounding box center [61, 124] width 74 height 15
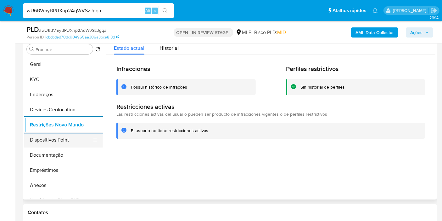
click at [55, 140] on button "Dispositivos Point" at bounding box center [61, 139] width 74 height 15
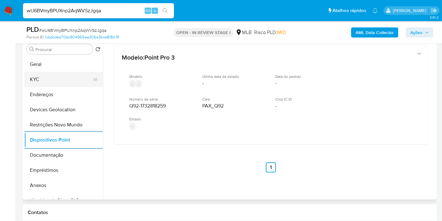
click at [46, 83] on button "KYC" at bounding box center [61, 79] width 74 height 15
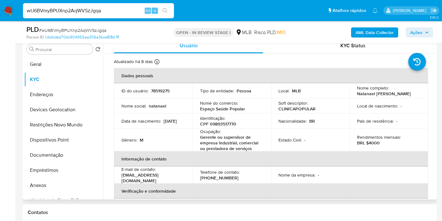
click at [157, 90] on p "78519275" at bounding box center [160, 91] width 19 height 6
copy p "78519275"
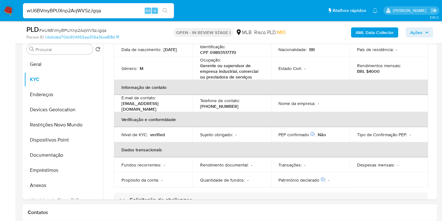
scroll to position [70, 0]
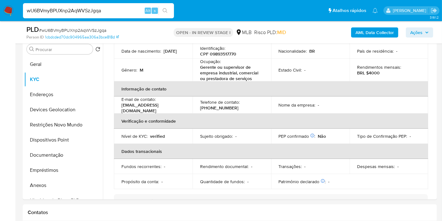
click at [97, 15] on div "wU6BVmyBPUXnp2AqWVSzJgqa Alt s" at bounding box center [98, 10] width 151 height 15
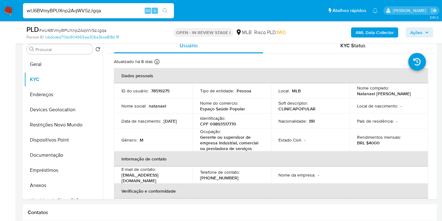
click at [66, 16] on div "wU6BVmyBPUXnp2AqWVSzJgqa Alt s" at bounding box center [98, 10] width 151 height 15
click at [65, 13] on input "wU6BVmyBPUXnp2AqWVSzJgqa" at bounding box center [98, 11] width 151 height 8
paste input "hwcr99QJF8Kf5T4mCYwjH16H"
type input "hwcr99QJF8Kf5T4mCYwjH16H"
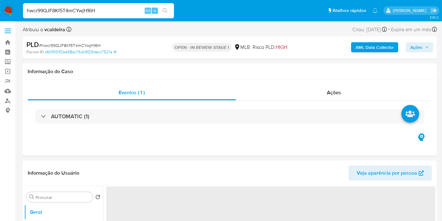
select select "10"
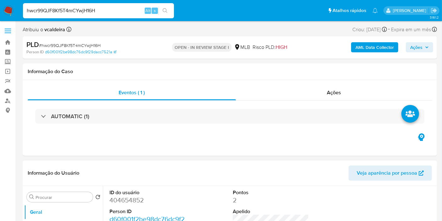
click at [121, 198] on dd "404654852" at bounding box center [148, 200] width 76 height 9
click at [121, 197] on dd "404654852" at bounding box center [148, 200] width 76 height 9
copy dd "404654852"
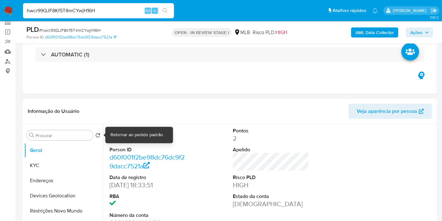
scroll to position [105, 0]
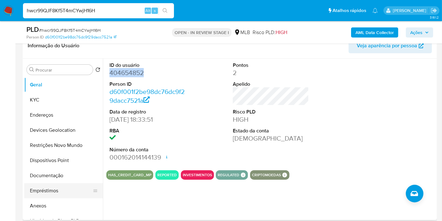
click at [45, 193] on button "Empréstimos" at bounding box center [61, 190] width 74 height 15
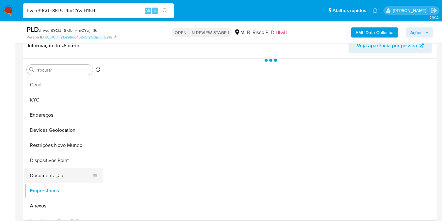
click at [48, 179] on button "Documentação" at bounding box center [61, 175] width 74 height 15
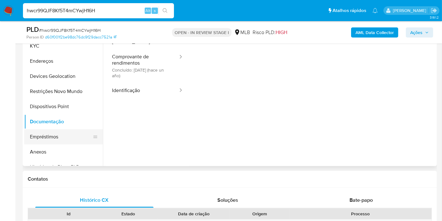
scroll to position [158, 0]
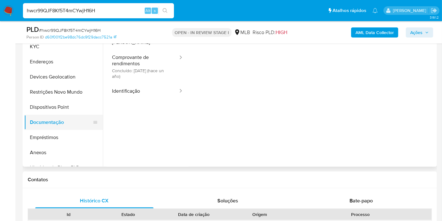
click at [41, 123] on button "Documentação" at bounding box center [61, 122] width 74 height 15
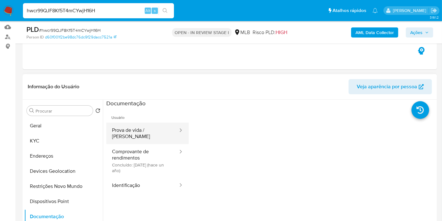
scroll to position [53, 0]
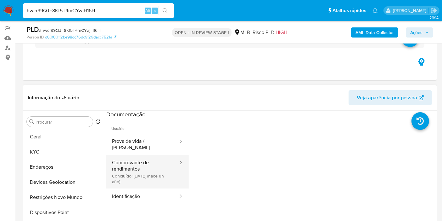
click at [124, 167] on button "Comprovante de rendimentos Concluído: 28/05/2024 (hace un año)" at bounding box center [142, 171] width 72 height 33
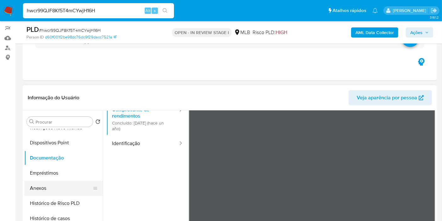
scroll to position [105, 0]
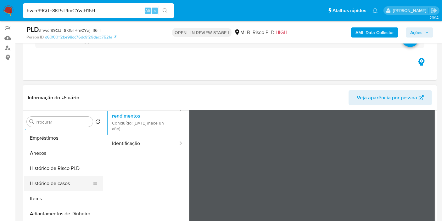
click at [58, 179] on button "Histórico de casos" at bounding box center [61, 183] width 74 height 15
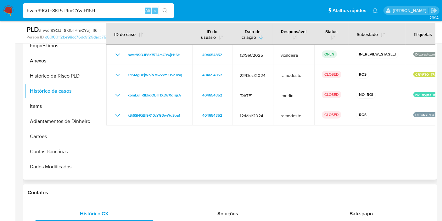
scroll to position [158, 0]
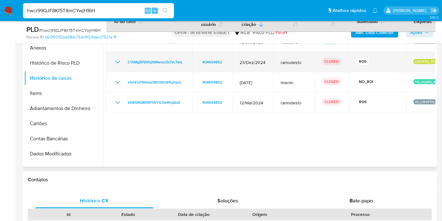
click at [117, 60] on icon "Mostrar/Ocultar" at bounding box center [118, 62] width 8 height 8
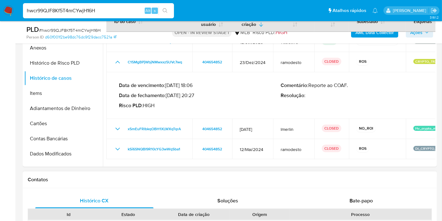
click at [304, 171] on div "Contatos" at bounding box center [230, 179] width 415 height 17
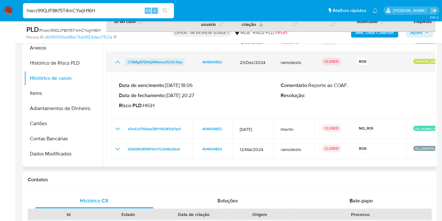
click at [151, 63] on span "C15MgBPjWbjNMwxxz5UVc7wq" at bounding box center [155, 62] width 54 height 8
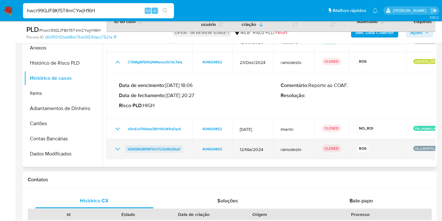
click at [172, 148] on span "kSi6SNQBI9R10cYG3wWqSba1" at bounding box center [154, 149] width 53 height 8
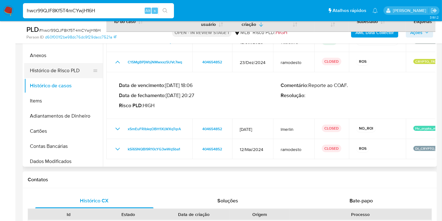
scroll to position [70, 0]
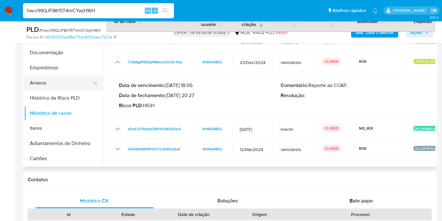
click at [45, 86] on button "Anexos" at bounding box center [61, 82] width 74 height 15
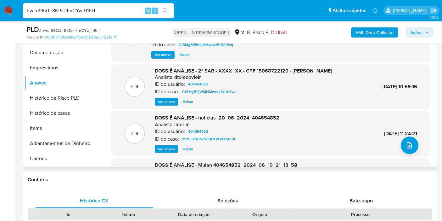
click at [164, 102] on span "Ver anexo" at bounding box center [166, 102] width 17 height 6
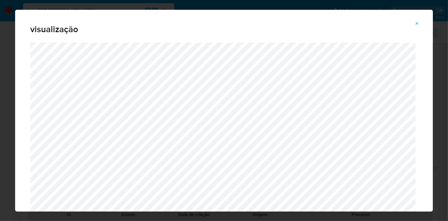
click at [419, 25] on icon "Attachment preview" at bounding box center [416, 23] width 5 height 5
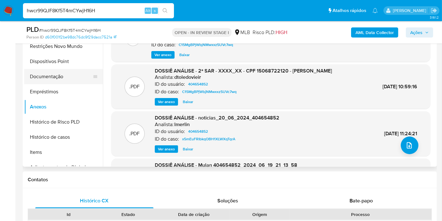
scroll to position [0, 0]
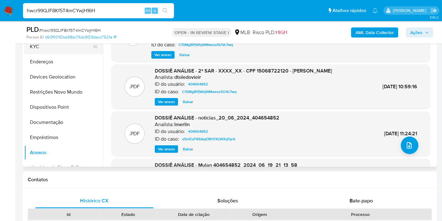
click at [40, 52] on button "KYC" at bounding box center [61, 46] width 74 height 15
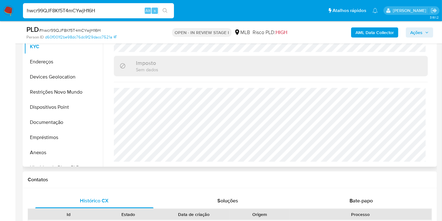
scroll to position [288, 0]
click at [46, 66] on button "Endereços" at bounding box center [61, 61] width 74 height 15
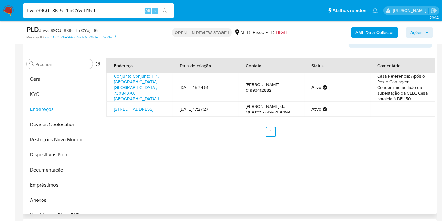
scroll to position [88, 0]
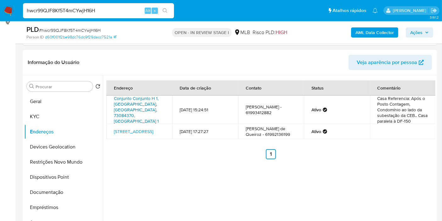
click at [118, 109] on link "Conjunto Conjunto H 1, Brasília, Distrito Federal, 73084370, Brasil 1" at bounding box center [136, 109] width 45 height 29
click at [37, 121] on button "KYC" at bounding box center [61, 116] width 74 height 15
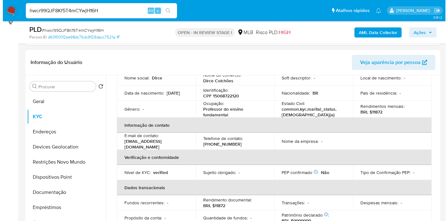
scroll to position [43, 0]
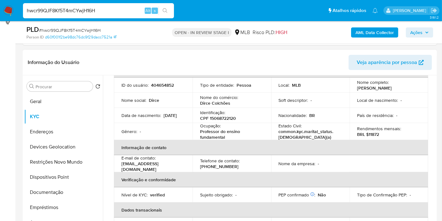
drag, startPoint x: 405, startPoint y: 89, endPoint x: 352, endPoint y: 87, distance: 53.6
click at [352, 87] on td "Nome completo : Dirce Ramos de Queiroz" at bounding box center [389, 84] width 79 height 15
copy p "Dirce Ramos de Queiroz"
click at [377, 33] on b "AML Data Collector" at bounding box center [375, 32] width 38 height 10
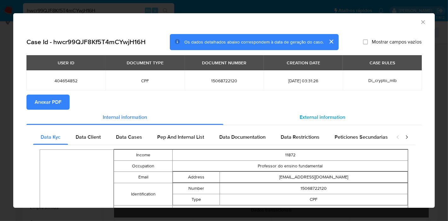
click at [310, 114] on span "External information" at bounding box center [322, 116] width 46 height 7
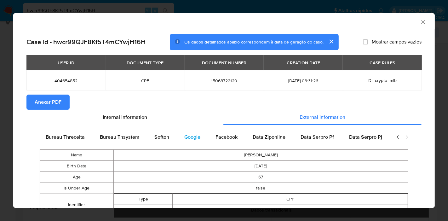
click at [196, 135] on span "Google" at bounding box center [192, 136] width 16 height 7
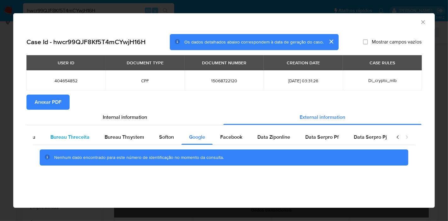
scroll to position [0, 0]
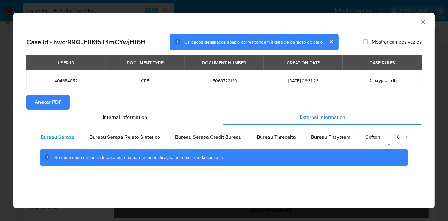
click at [47, 134] on span "Bureau Serasa" at bounding box center [58, 136] width 34 height 7
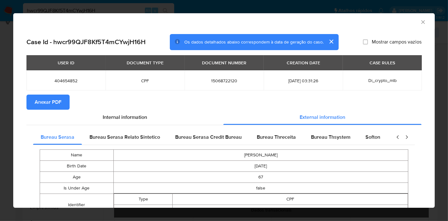
click at [212, 96] on section "Anexar PDF" at bounding box center [223, 101] width 395 height 15
click at [38, 98] on span "Anexar PDF" at bounding box center [48, 102] width 27 height 14
click at [420, 22] on icon "Fechar a janela" at bounding box center [423, 22] width 6 height 6
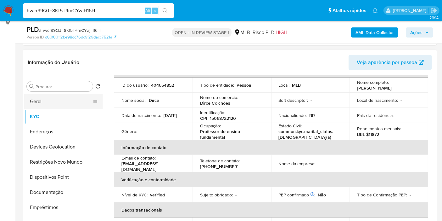
click at [56, 98] on button "Geral" at bounding box center [61, 101] width 74 height 15
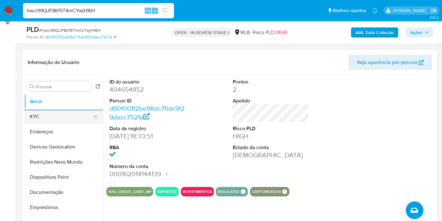
click at [67, 117] on button "KYC" at bounding box center [61, 116] width 74 height 15
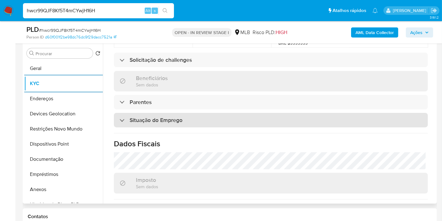
scroll to position [288, 0]
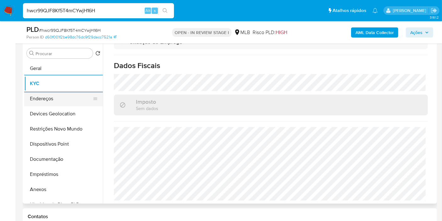
click at [68, 97] on button "Endereços" at bounding box center [61, 98] width 74 height 15
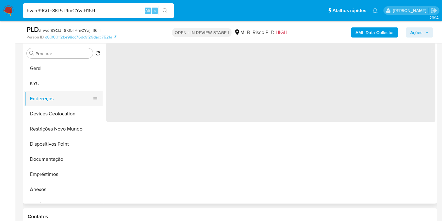
scroll to position [0, 0]
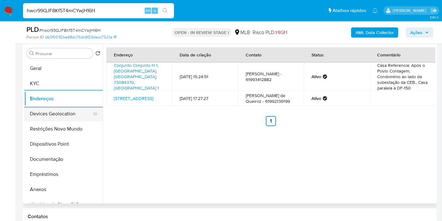
click at [64, 114] on button "Devices Geolocation" at bounding box center [61, 113] width 74 height 15
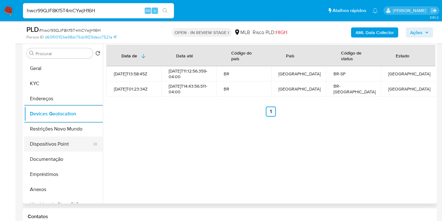
click at [44, 141] on button "Dispositivos Point" at bounding box center [61, 143] width 74 height 15
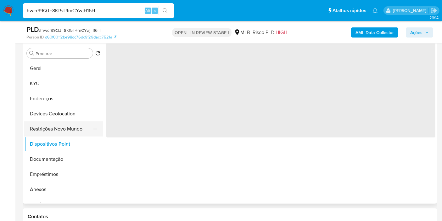
click at [46, 132] on button "Restrições Novo Mundo" at bounding box center [61, 128] width 74 height 15
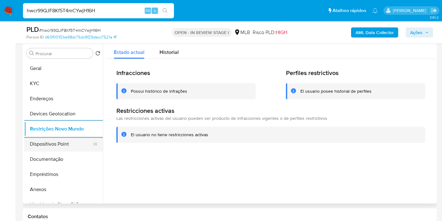
click at [57, 143] on button "Dispositivos Point" at bounding box center [61, 143] width 74 height 15
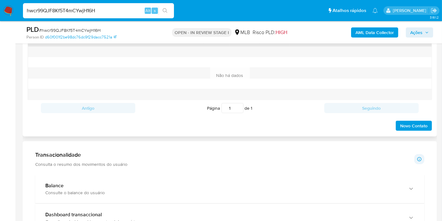
scroll to position [436, 0]
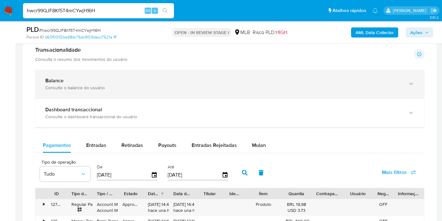
click at [101, 75] on div "Balance Consulte o balance do usuário" at bounding box center [230, 84] width 390 height 29
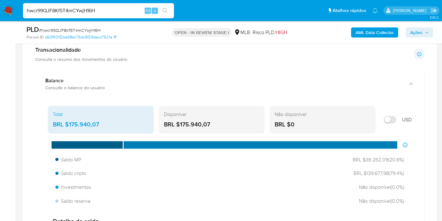
drag, startPoint x: 103, startPoint y: 120, endPoint x: 99, endPoint y: 119, distance: 4.3
click at [67, 123] on div "BRL $175.940,07" at bounding box center [101, 124] width 96 height 8
drag, startPoint x: 387, startPoint y: 157, endPoint x: 363, endPoint y: 159, distance: 24.3
click at [363, 159] on span "BRL $36.262,09 ( 20.6 %)" at bounding box center [377, 159] width 54 height 7
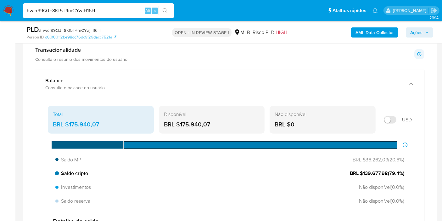
drag, startPoint x: 386, startPoint y: 173, endPoint x: 361, endPoint y: 173, distance: 24.6
click at [361, 174] on span "BRL $139.677,98 ( 79.4 %)" at bounding box center [377, 173] width 54 height 7
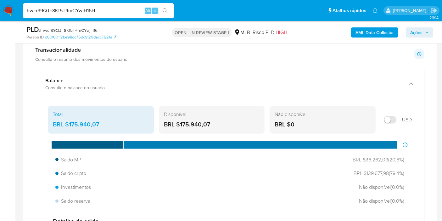
click at [81, 11] on input "hwcr99QJF8Kf5T4mCYwjH16H" at bounding box center [98, 11] width 151 height 8
paste input "130914792"
type input "130914792"
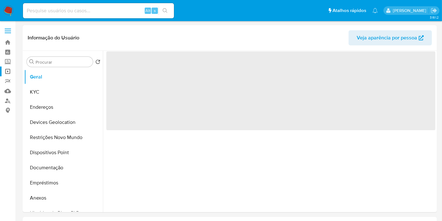
select select "10"
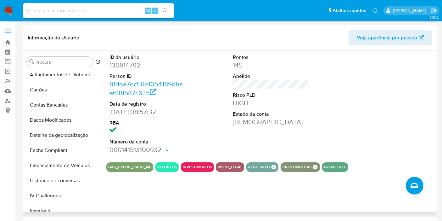
scroll to position [70, 0]
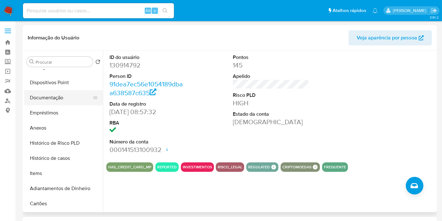
click at [53, 100] on button "Documentação" at bounding box center [61, 97] width 74 height 15
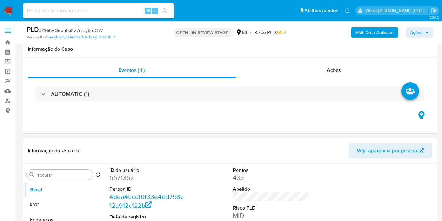
scroll to position [770, 0]
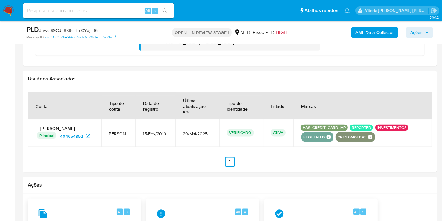
scroll to position [770, 0]
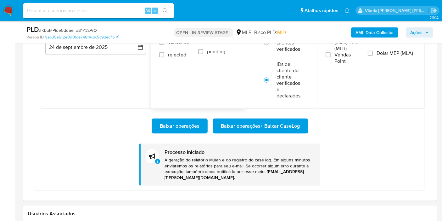
scroll to position [805, 0]
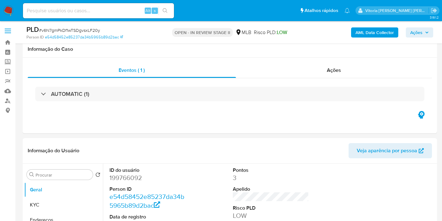
scroll to position [805, 0]
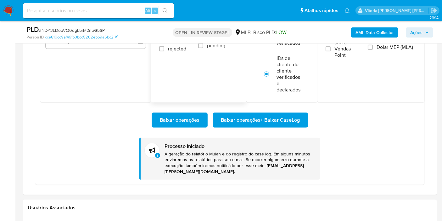
scroll to position [589, 0]
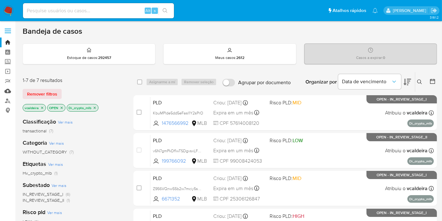
click at [8, 88] on link "Mulan" at bounding box center [37, 91] width 75 height 10
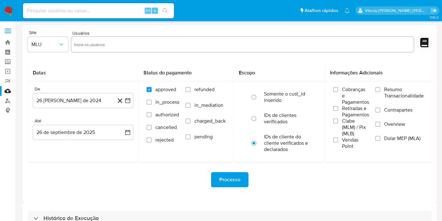
scroll to position [40, 0]
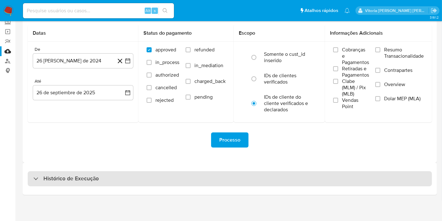
drag, startPoint x: 134, startPoint y: 184, endPoint x: 130, endPoint y: 182, distance: 4.2
click at [133, 186] on div "Histórico de Execução" at bounding box center [230, 178] width 415 height 32
click at [89, 176] on h3 "Histórico de Execução" at bounding box center [70, 179] width 55 height 8
select select "10"
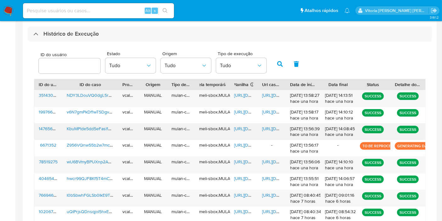
scroll to position [172, 0]
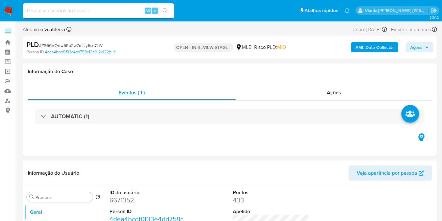
select select "10"
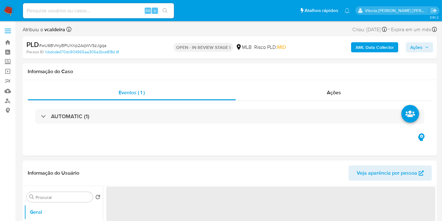
select select "10"
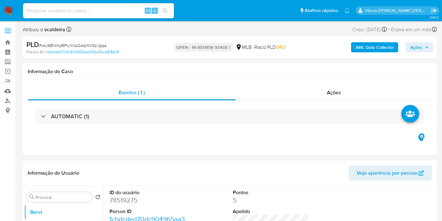
click at [106, 10] on input at bounding box center [98, 11] width 151 height 8
paste input "hwcr99QJF8Kf5T4mCYwjH16H"
type input "hwcr99QJF8Kf5T4mCYwjH16H"
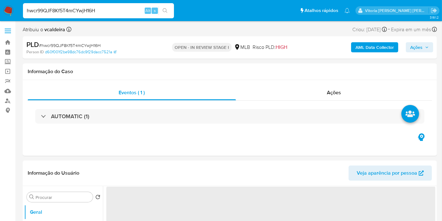
select select "10"
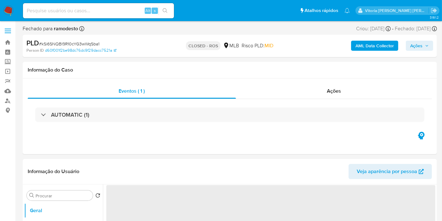
select select "10"
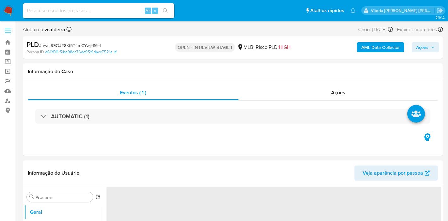
select select "10"
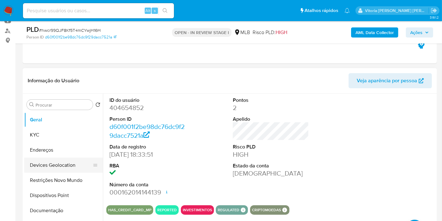
scroll to position [70, 0]
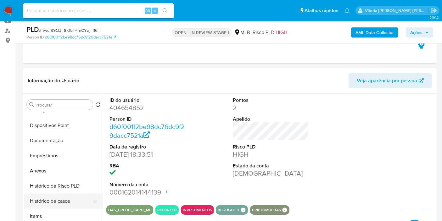
click at [58, 199] on button "Histórico de casos" at bounding box center [61, 200] width 74 height 15
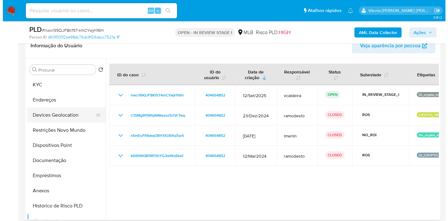
scroll to position [0, 0]
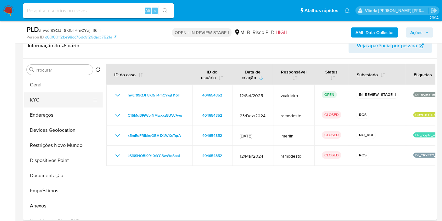
drag, startPoint x: 39, startPoint y: 99, endPoint x: 72, endPoint y: 92, distance: 33.5
click at [39, 99] on button "KYC" at bounding box center [61, 99] width 74 height 15
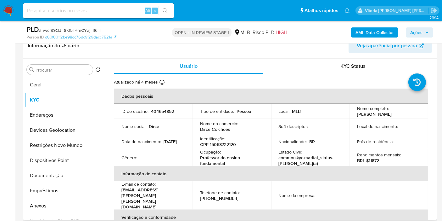
click at [153, 111] on p "404654852" at bounding box center [162, 111] width 23 height 6
click at [154, 111] on p "404654852" at bounding box center [162, 111] width 23 height 6
copy p "404654852"
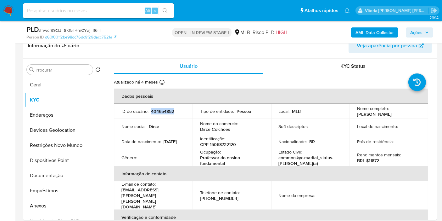
click at [418, 32] on span "Ações" at bounding box center [417, 32] width 12 height 10
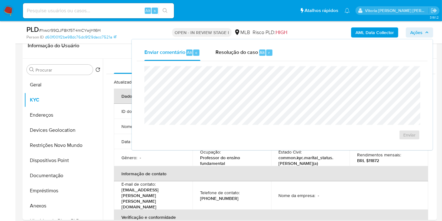
drag, startPoint x: 255, startPoint y: 54, endPoint x: 253, endPoint y: 60, distance: 6.6
click at [254, 54] on span "Resolução do caso" at bounding box center [237, 51] width 43 height 7
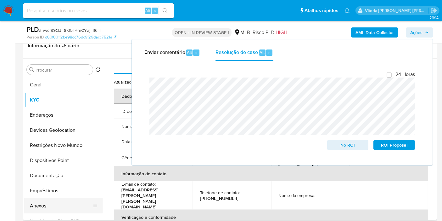
click at [45, 204] on button "Anexos" at bounding box center [61, 205] width 74 height 15
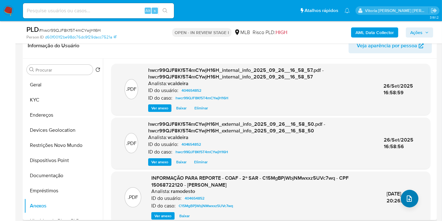
click at [398, 199] on div "08/Jan/2025 20:26:38" at bounding box center [402, 197] width 30 height 14
click at [406, 195] on icon "upload-file" at bounding box center [410, 199] width 8 height 8
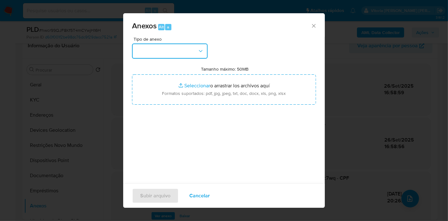
click at [176, 53] on button "button" at bounding box center [170, 50] width 76 height 15
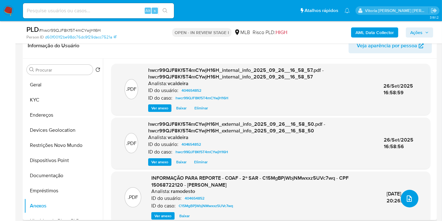
click at [407, 197] on icon "upload-file" at bounding box center [410, 199] width 8 height 8
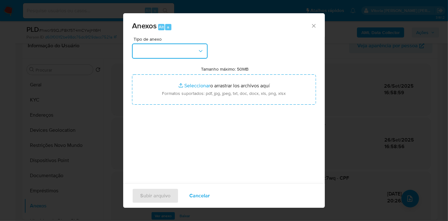
click at [184, 54] on button "button" at bounding box center [170, 50] width 76 height 15
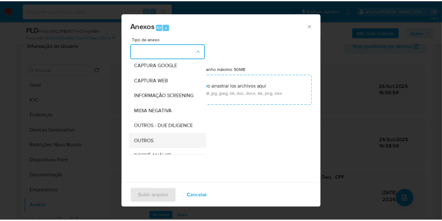
scroll to position [70, 0]
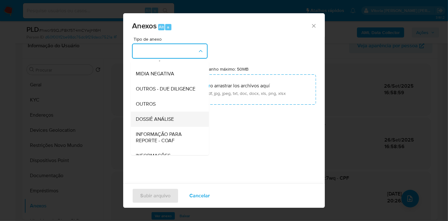
click at [158, 122] on span "DOSSIÊ ANÁLISE" at bounding box center [155, 119] width 38 height 6
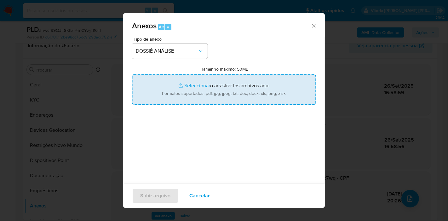
type input "C:\fakepath\DECLÍNIO - Caselog hwcr99QJF8Kf5T4mCYwjH16H_2025_09_26_13_04_55.pdf"
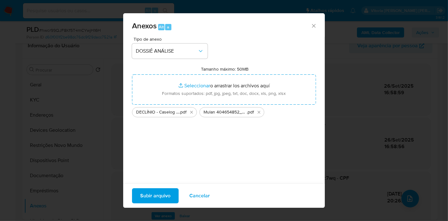
click at [166, 200] on span "Subir arquivo" at bounding box center [155, 196] width 30 height 14
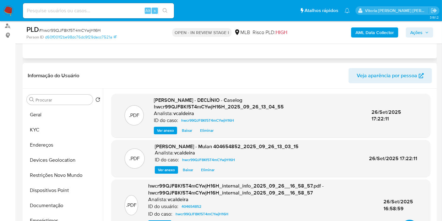
scroll to position [35, 0]
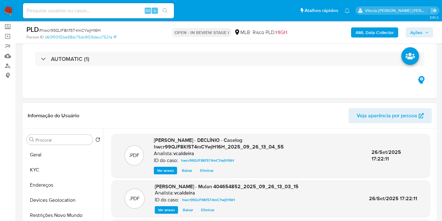
click at [425, 30] on span "Ações" at bounding box center [420, 32] width 19 height 9
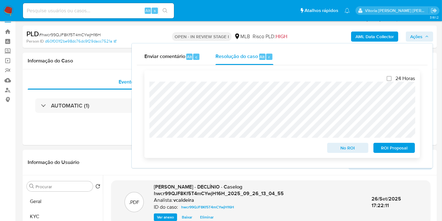
scroll to position [0, 0]
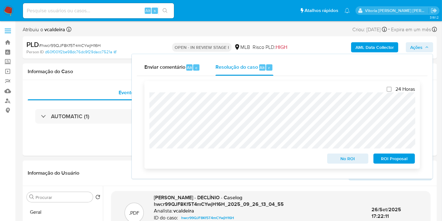
click at [348, 161] on span "No ROI" at bounding box center [348, 158] width 33 height 9
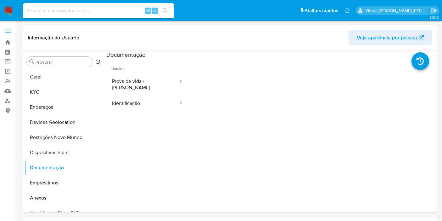
select select "10"
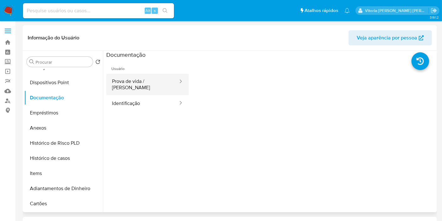
click at [147, 83] on button "Prova de vida / [PERSON_NAME]" at bounding box center [142, 84] width 72 height 21
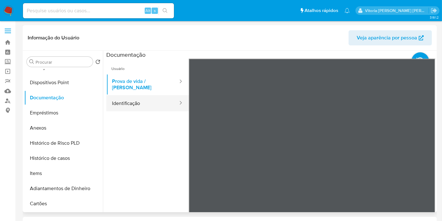
click at [122, 95] on button "Identificação" at bounding box center [142, 103] width 72 height 16
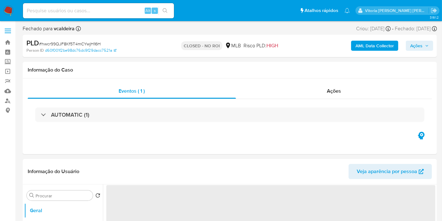
select select "10"
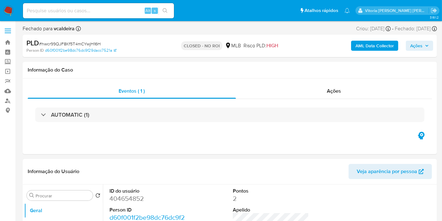
click at [87, 9] on input at bounding box center [98, 11] width 151 height 8
paste input "v6N7gmPkDf1wTSDgvsxLF20y"
type input "v6N7gmPkDf1wTSDgvsxLF20y"
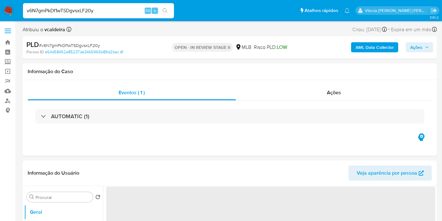
select select "10"
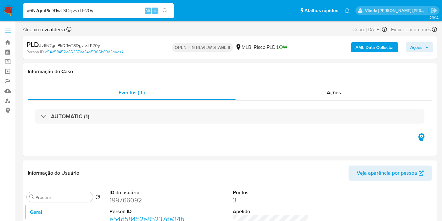
click at [411, 43] on span "Ações" at bounding box center [417, 47] width 12 height 10
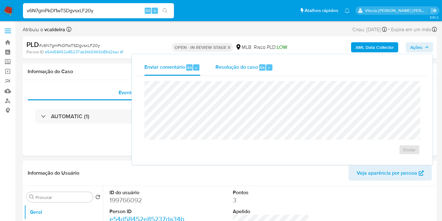
click at [223, 70] on span "Resolução do caso" at bounding box center [237, 67] width 43 height 7
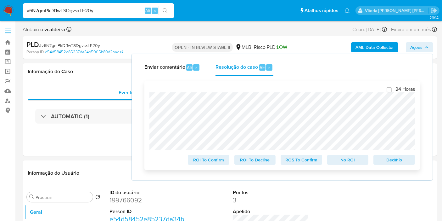
click at [397, 162] on span "Declínio" at bounding box center [394, 159] width 33 height 9
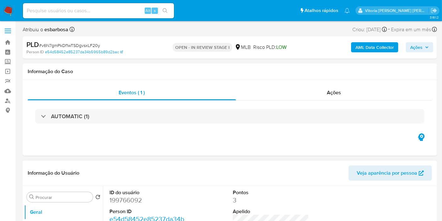
select select "10"
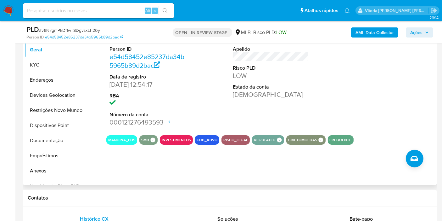
scroll to position [70, 0]
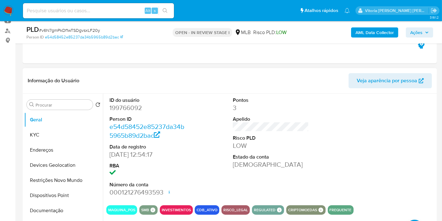
click at [136, 106] on dd "199766092" at bounding box center [148, 107] width 76 height 9
copy dd "199766092"
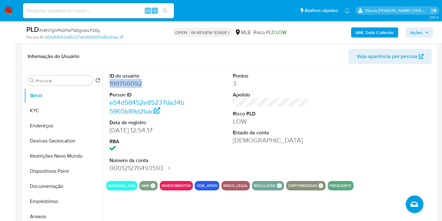
scroll to position [105, 0]
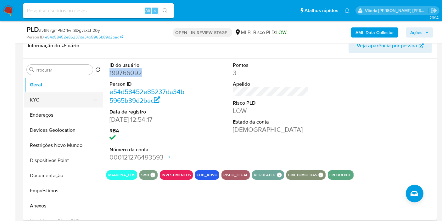
click at [46, 100] on button "KYC" at bounding box center [61, 99] width 74 height 15
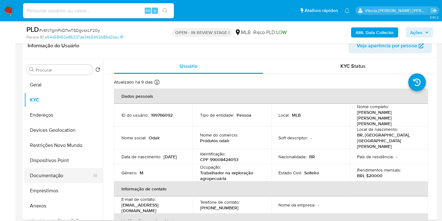
click at [48, 171] on button "Documentação" at bounding box center [61, 175] width 74 height 15
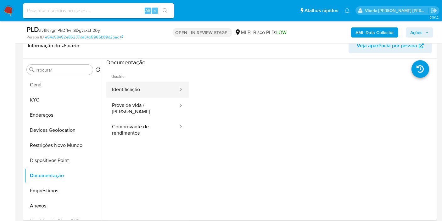
click at [130, 91] on button "Identificação" at bounding box center [142, 90] width 72 height 16
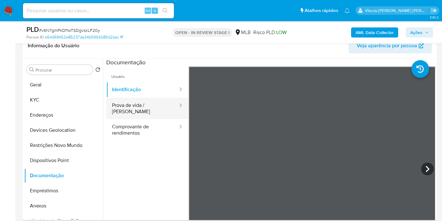
click at [154, 112] on button "Prova de vida / Selfie" at bounding box center [142, 108] width 72 height 21
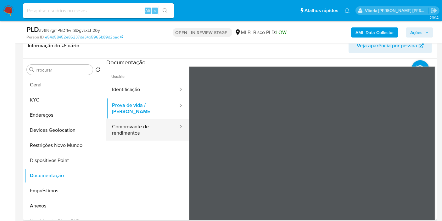
click at [144, 126] on button "Comprovante de rendimentos" at bounding box center [142, 129] width 72 height 21
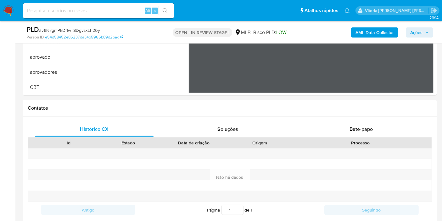
scroll to position [350, 0]
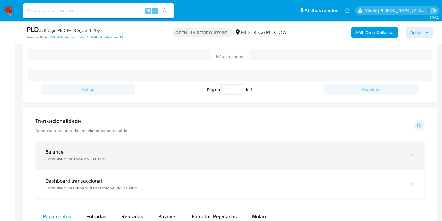
click at [154, 159] on div "Consulte o balance do usuário" at bounding box center [223, 159] width 357 height 6
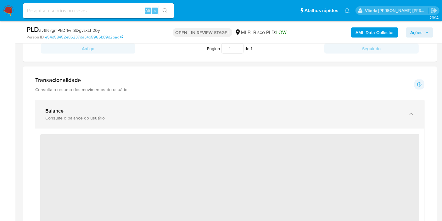
scroll to position [455, 0]
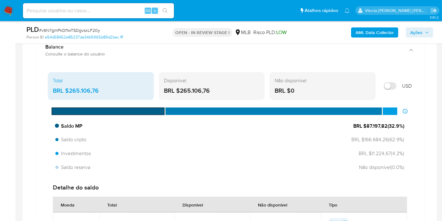
drag, startPoint x: 386, startPoint y: 123, endPoint x: 367, endPoint y: 125, distance: 19.3
click at [367, 125] on span "BRL $87.197,82 ( 32.9 %)" at bounding box center [379, 125] width 51 height 7
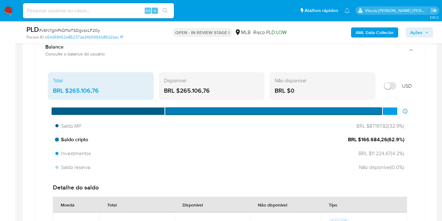
drag, startPoint x: 387, startPoint y: 139, endPoint x: 361, endPoint y: 141, distance: 25.6
click at [361, 141] on span "BRL $166.684,26 ( 62.9 %)" at bounding box center [376, 139] width 56 height 7
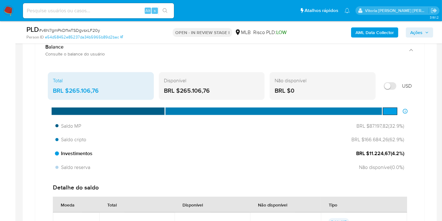
drag, startPoint x: 388, startPoint y: 151, endPoint x: 368, endPoint y: 153, distance: 19.4
click at [368, 153] on span "BRL $11.224,67 ( 4.2 %)" at bounding box center [380, 153] width 48 height 7
drag, startPoint x: 390, startPoint y: 154, endPoint x: 369, endPoint y: 156, distance: 20.6
click at [369, 156] on span "BRL $11.224,67 ( 4.2 %)" at bounding box center [380, 153] width 48 height 7
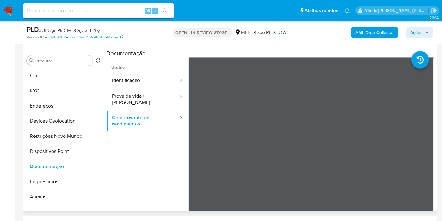
scroll to position [70, 0]
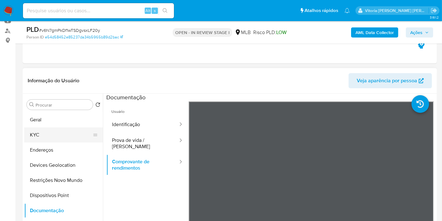
click at [54, 131] on button "KYC" at bounding box center [61, 134] width 74 height 15
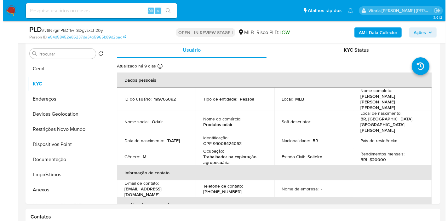
scroll to position [124, 0]
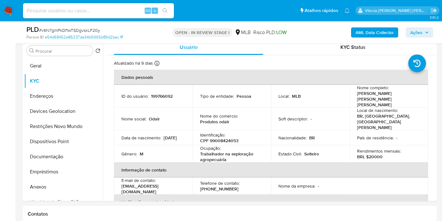
click at [375, 33] on b "AML Data Collector" at bounding box center [375, 32] width 38 height 10
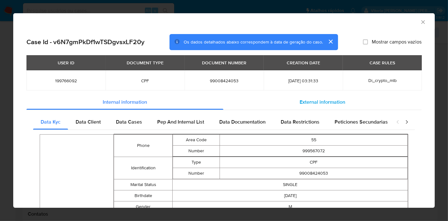
click at [296, 107] on div "External information" at bounding box center [322, 101] width 198 height 15
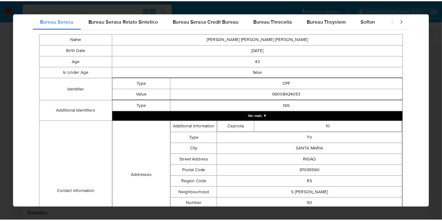
scroll to position [0, 0]
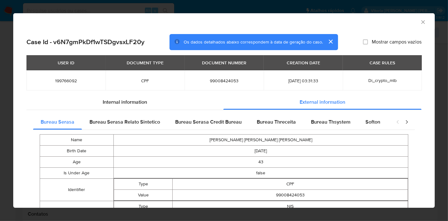
click at [420, 22] on icon "Fechar a janela" at bounding box center [423, 22] width 6 height 6
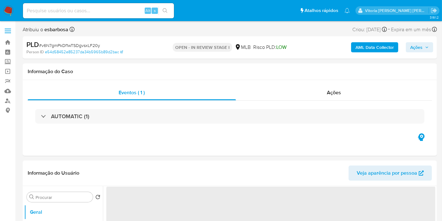
select select "10"
